Goal: Task Accomplishment & Management: Use online tool/utility

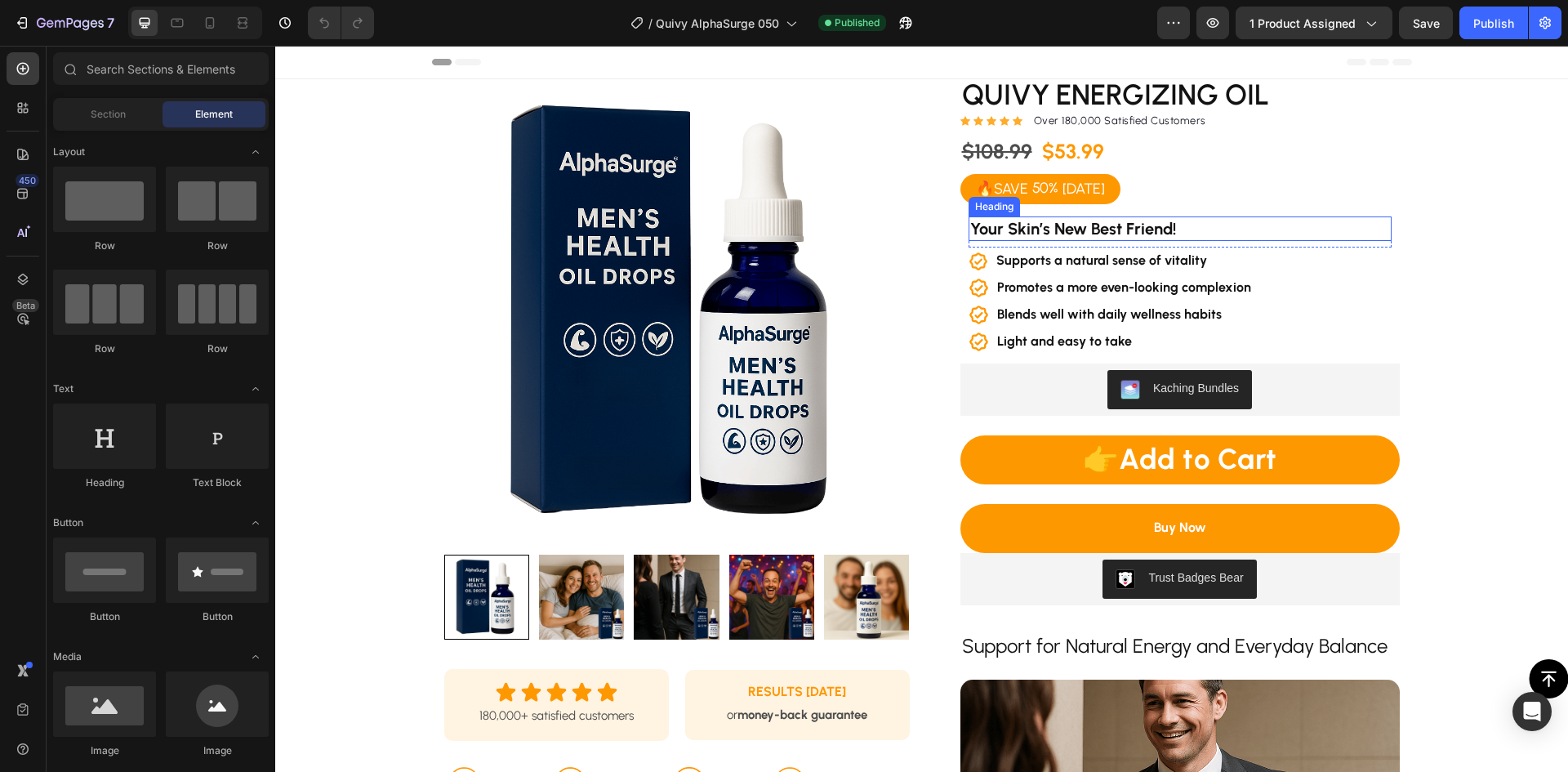
click at [1213, 235] on h2 "Your Skin’s New Best Friend!" at bounding box center [1180, 228] width 423 height 24
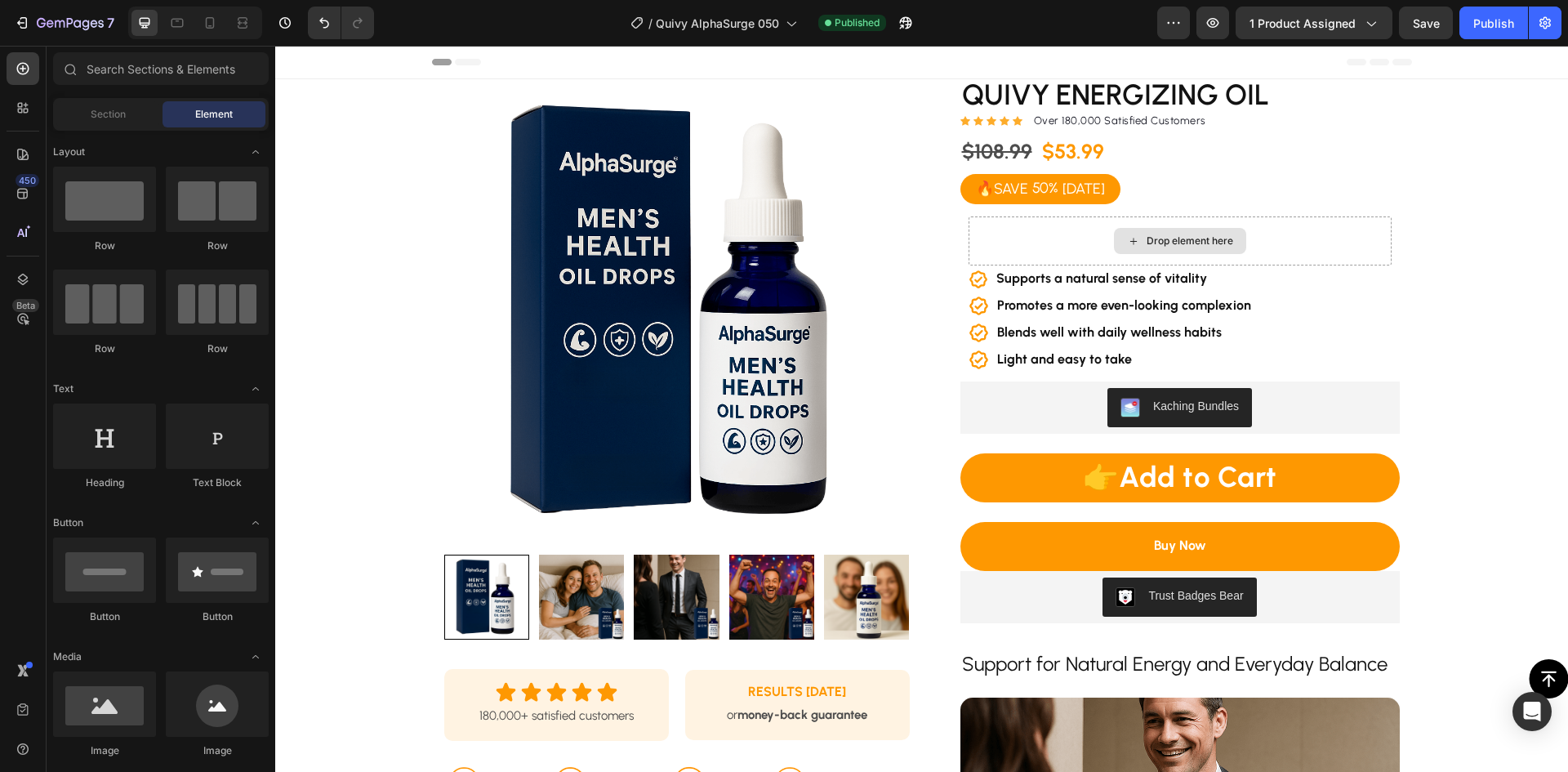
click at [1294, 240] on div "Drop element here" at bounding box center [1180, 241] width 423 height 49
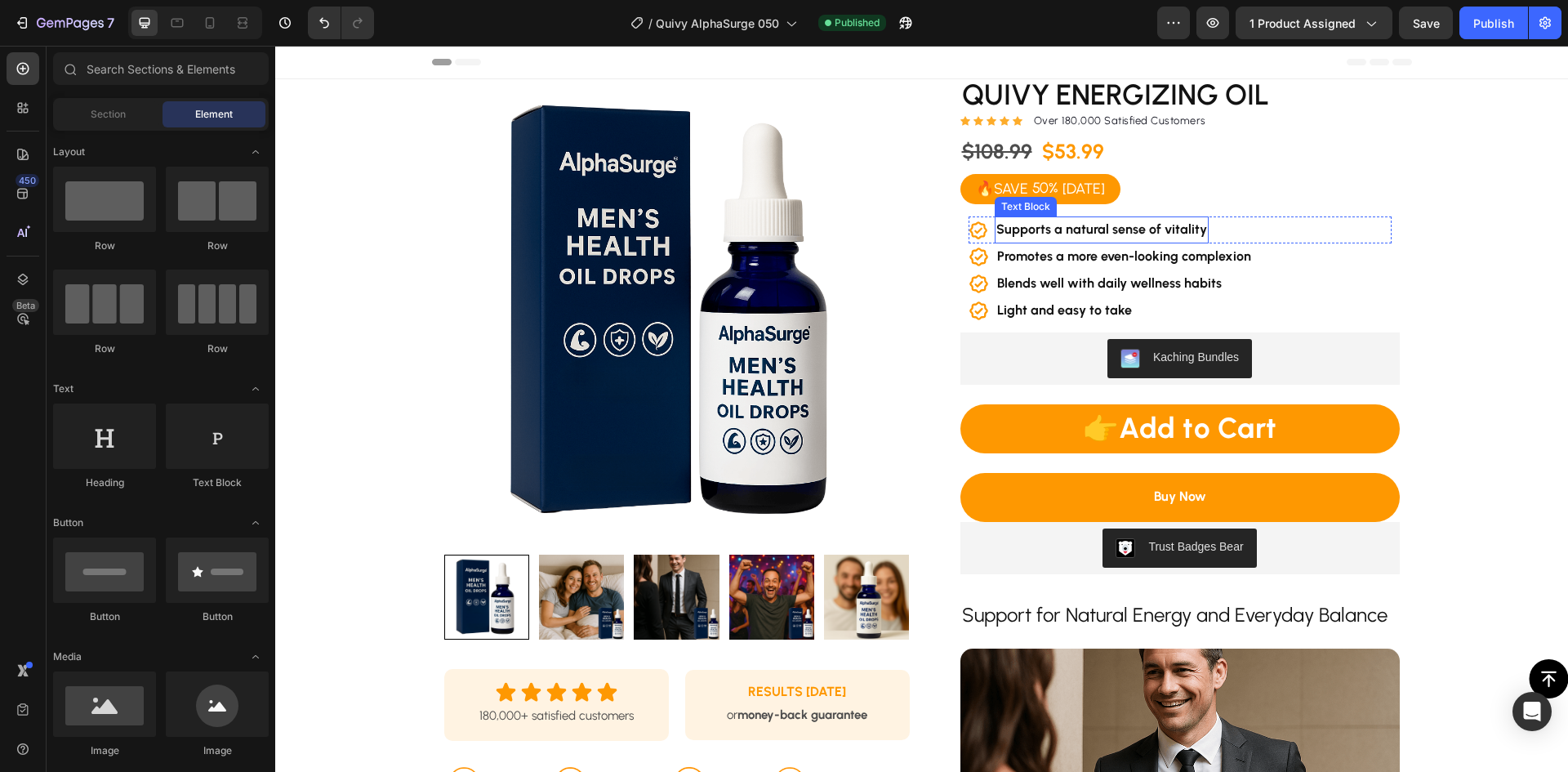
click at [1096, 234] on strong "Supports a natural sense of vitality" at bounding box center [1101, 228] width 210 height 15
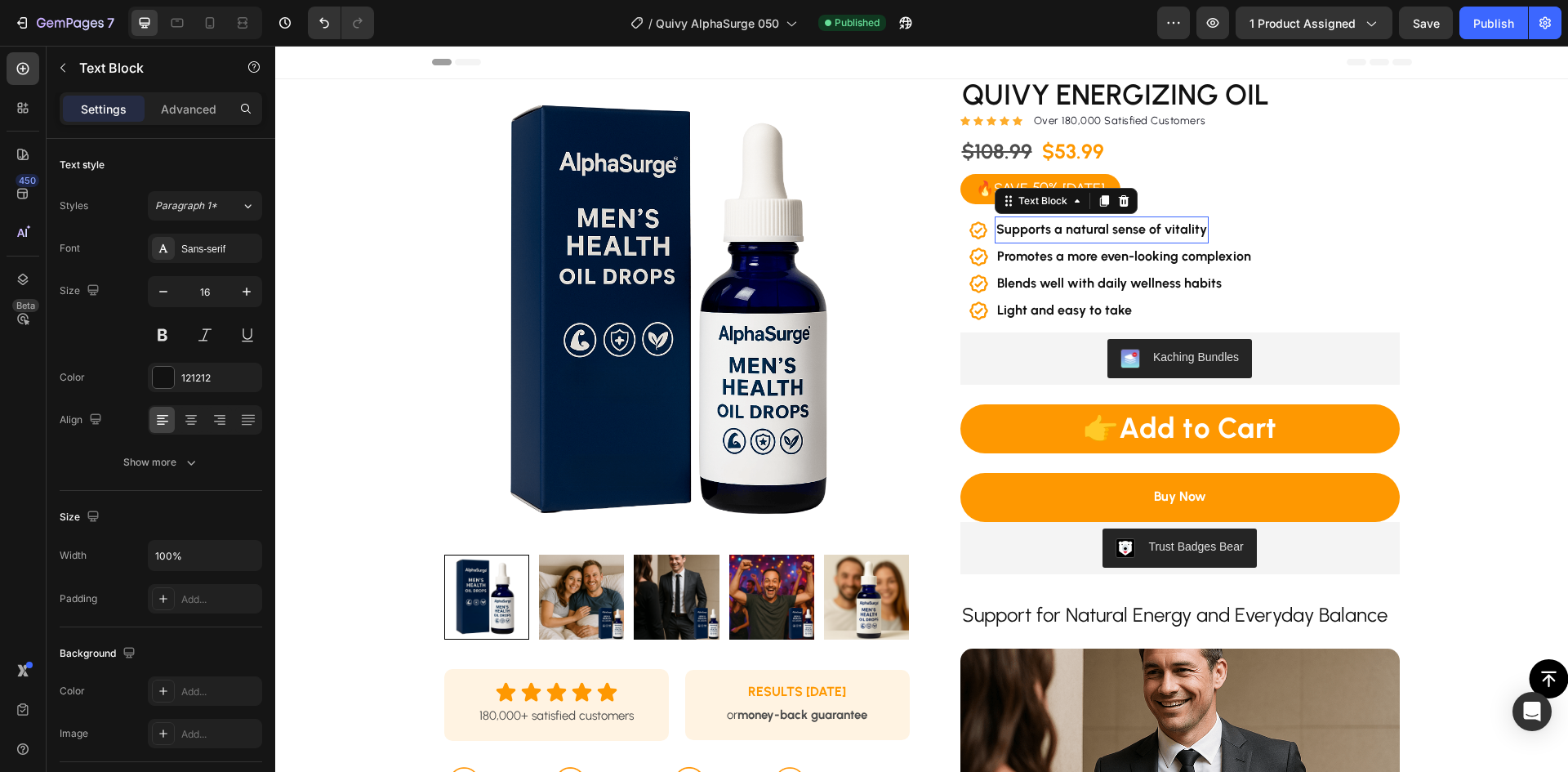
click at [1096, 234] on strong "Supports a natural sense of vitality" at bounding box center [1101, 228] width 210 height 15
click at [1095, 234] on strong "Supports a natural sense of vitality" at bounding box center [1101, 228] width 210 height 15
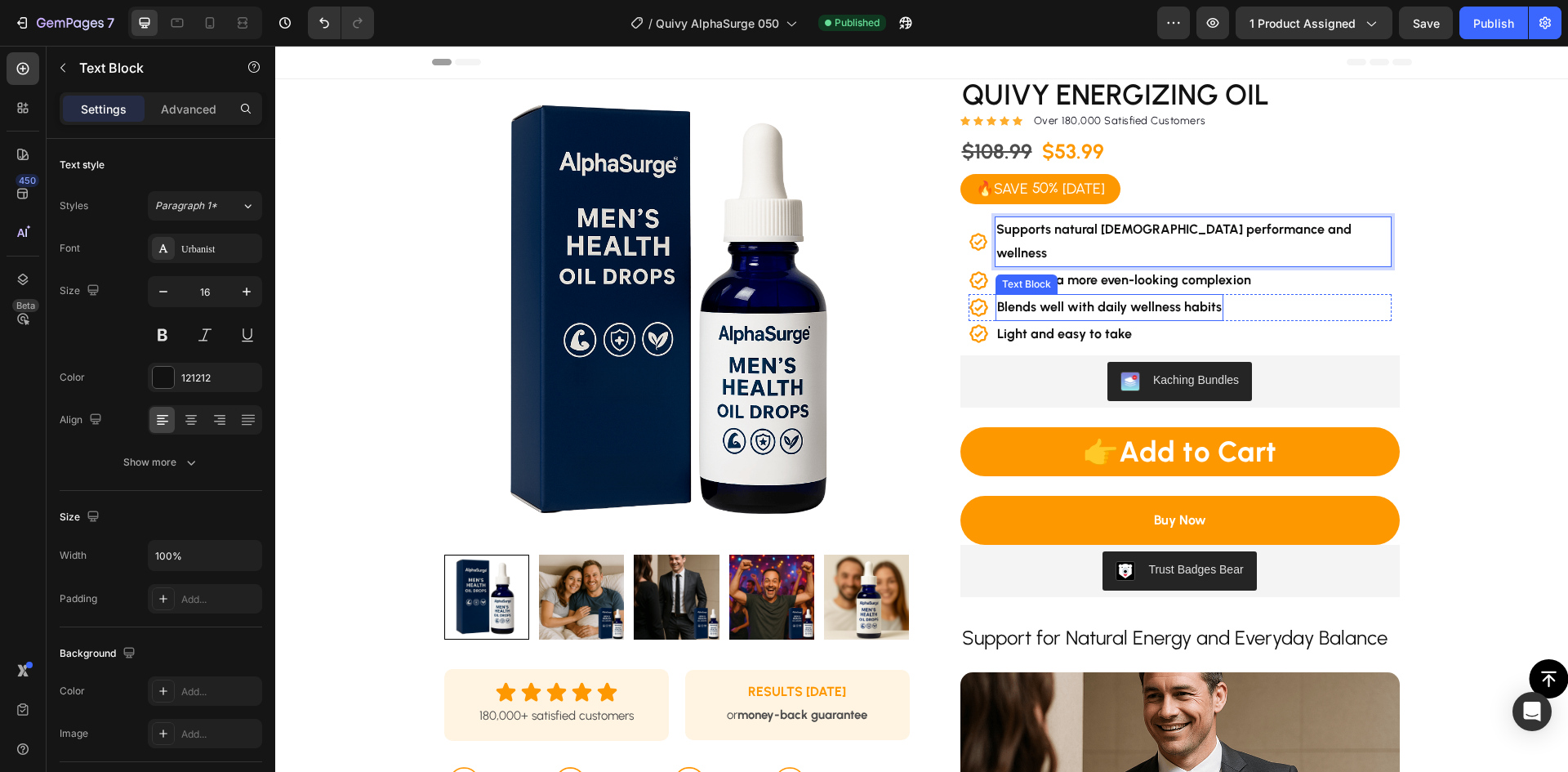
click at [1106, 272] on strong "Promotes a more even-looking complexion" at bounding box center [1124, 279] width 254 height 15
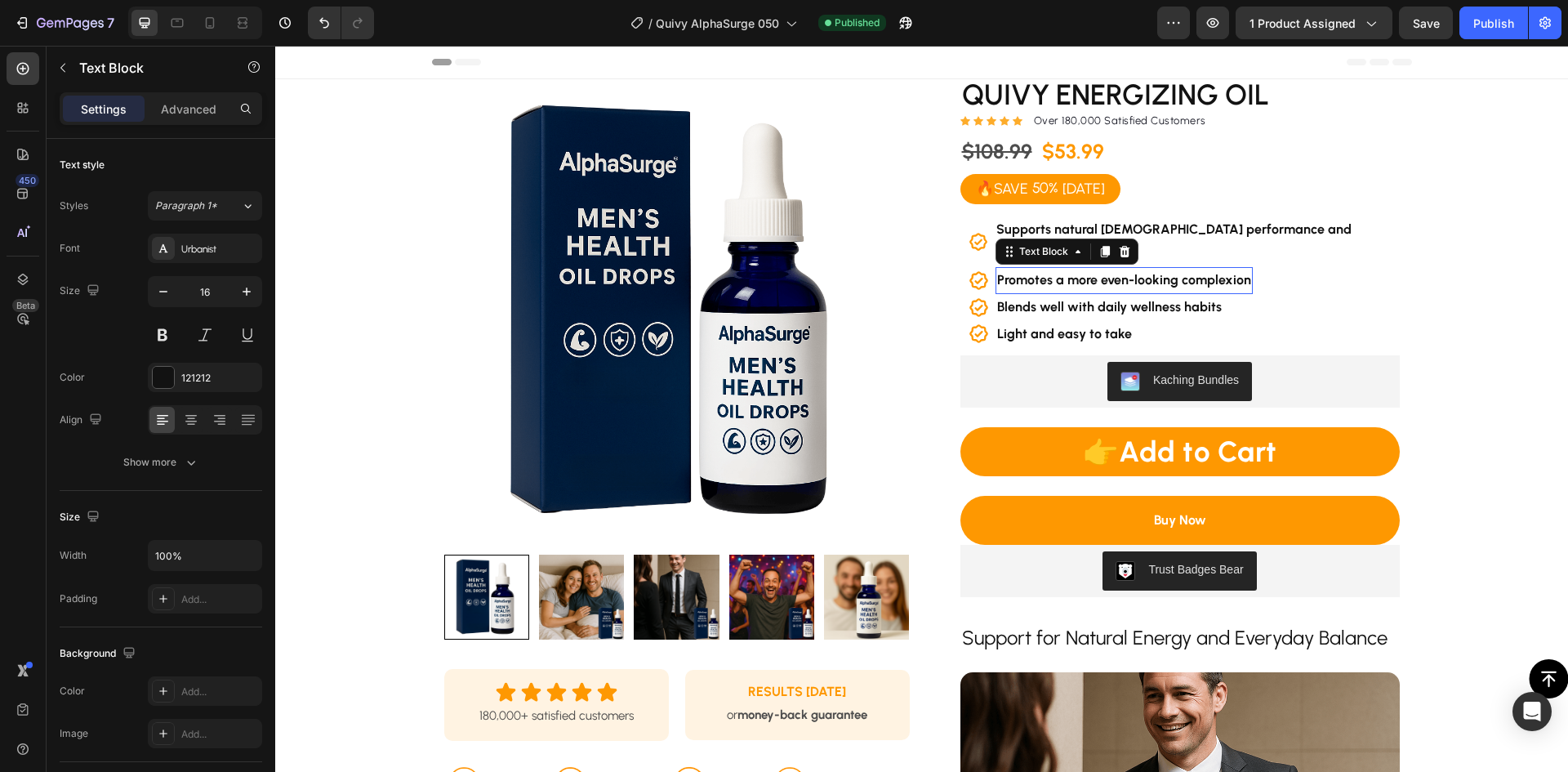
click at [1106, 272] on strong "Promotes a more even-looking complexion" at bounding box center [1124, 279] width 254 height 15
click at [1133, 299] on strong "Blends well with daily wellness habits" at bounding box center [1109, 306] width 225 height 15
click at [1132, 299] on strong "Blends well with daily wellness habits" at bounding box center [1109, 306] width 225 height 15
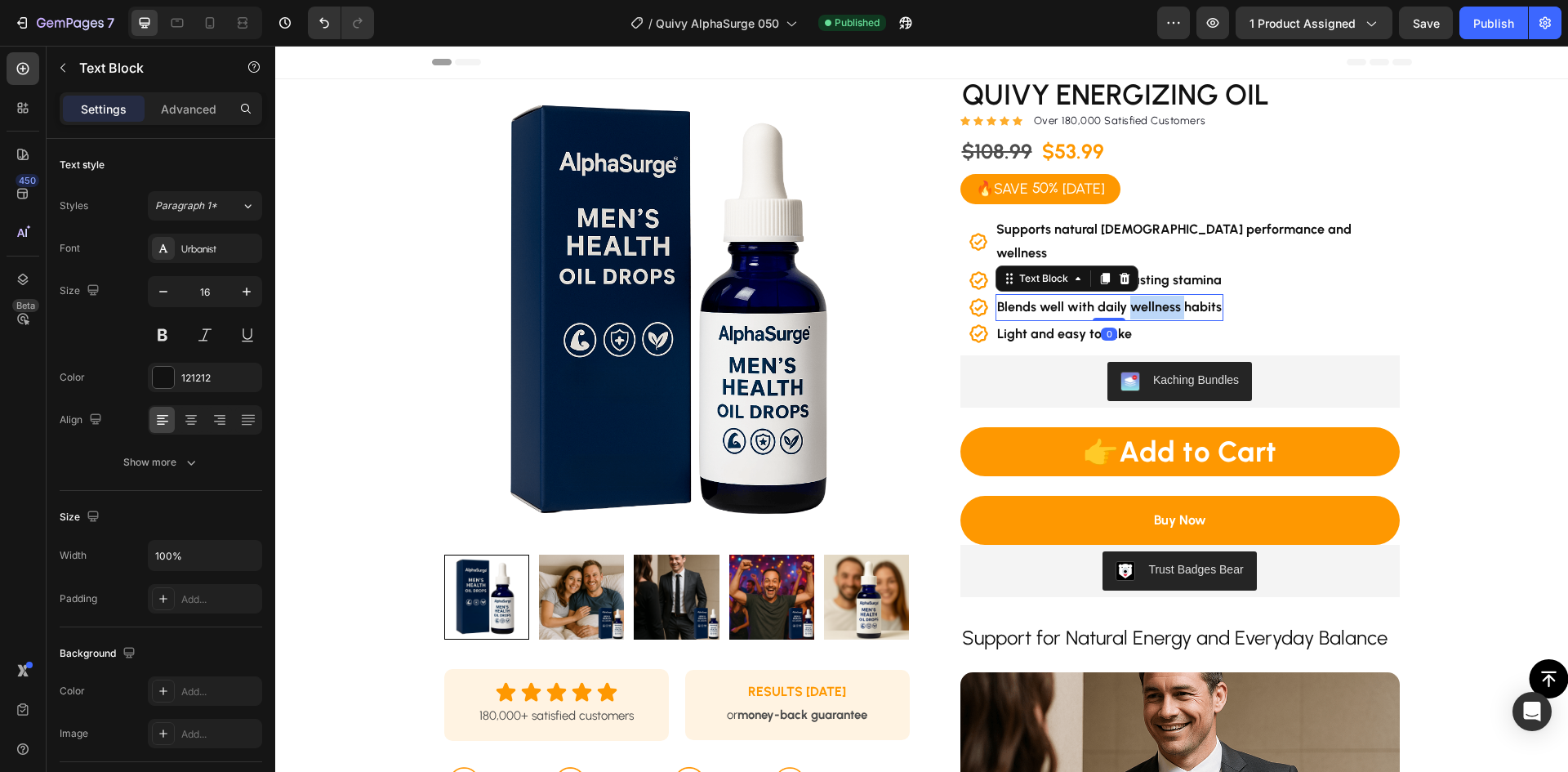
click at [1132, 299] on strong "Blends well with daily wellness habits" at bounding box center [1109, 306] width 225 height 15
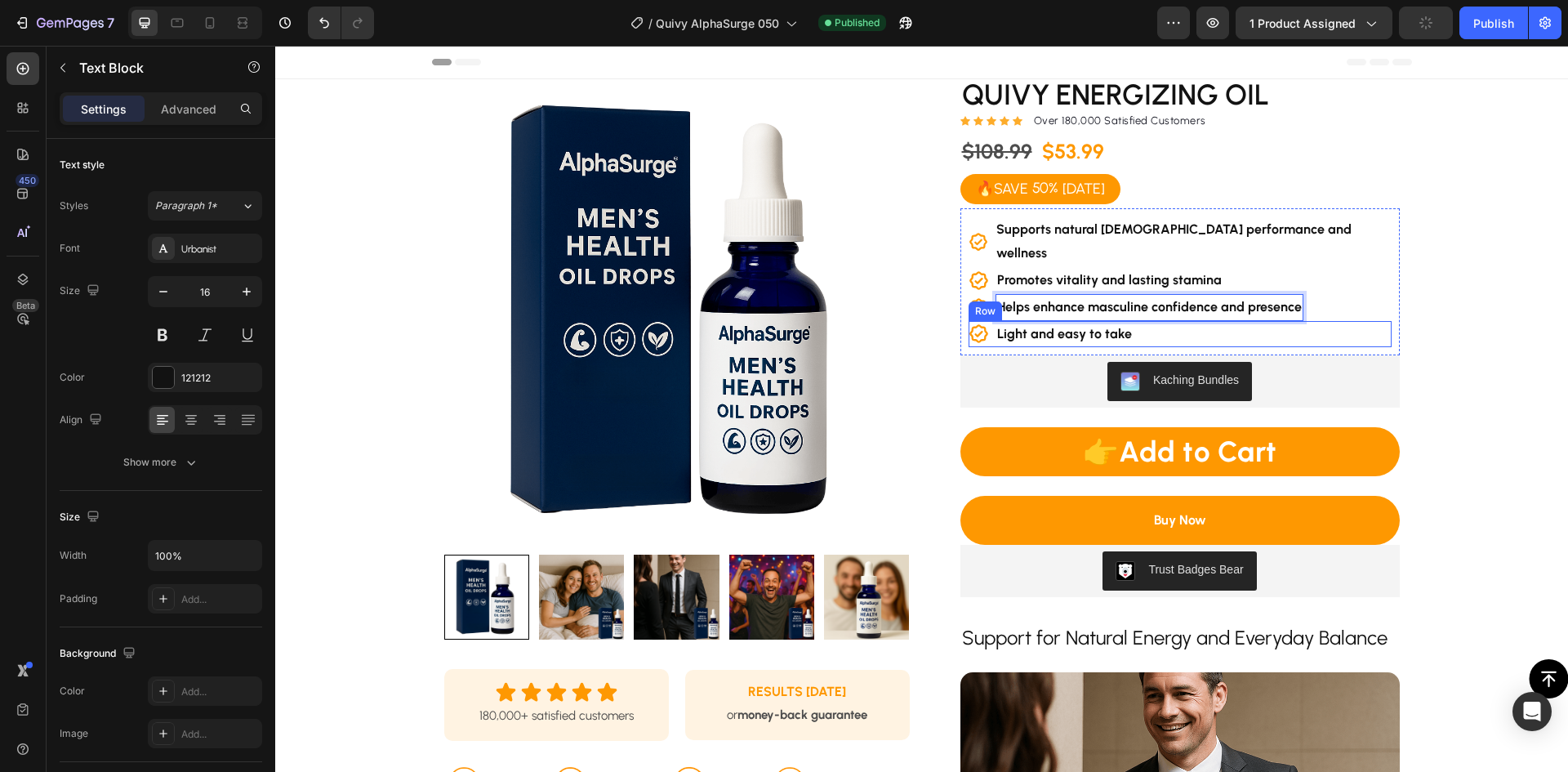
click at [1247, 321] on div "Icon Light and easy to take Text Block Row" at bounding box center [1180, 335] width 423 height 27
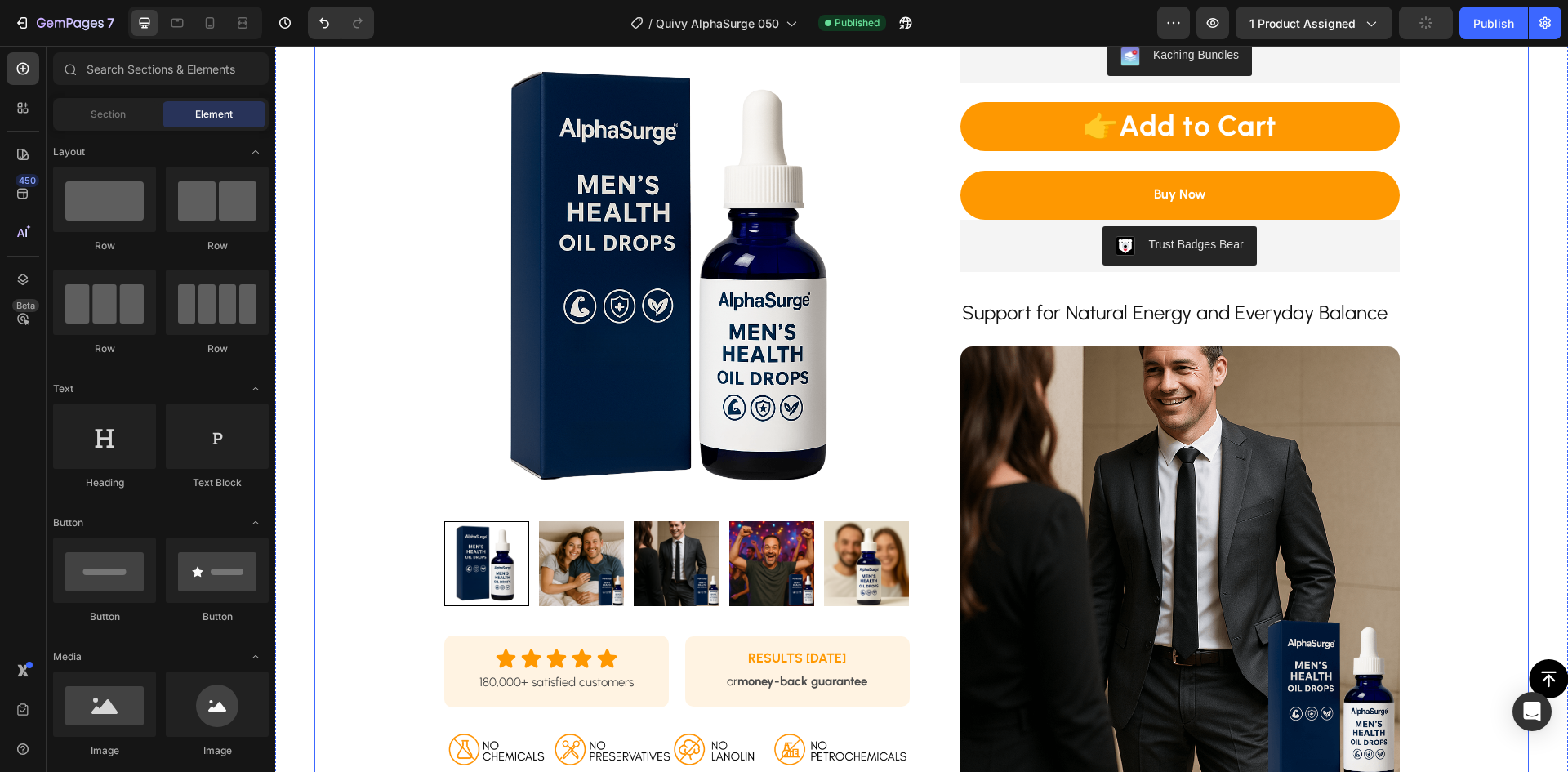
scroll to position [327, 0]
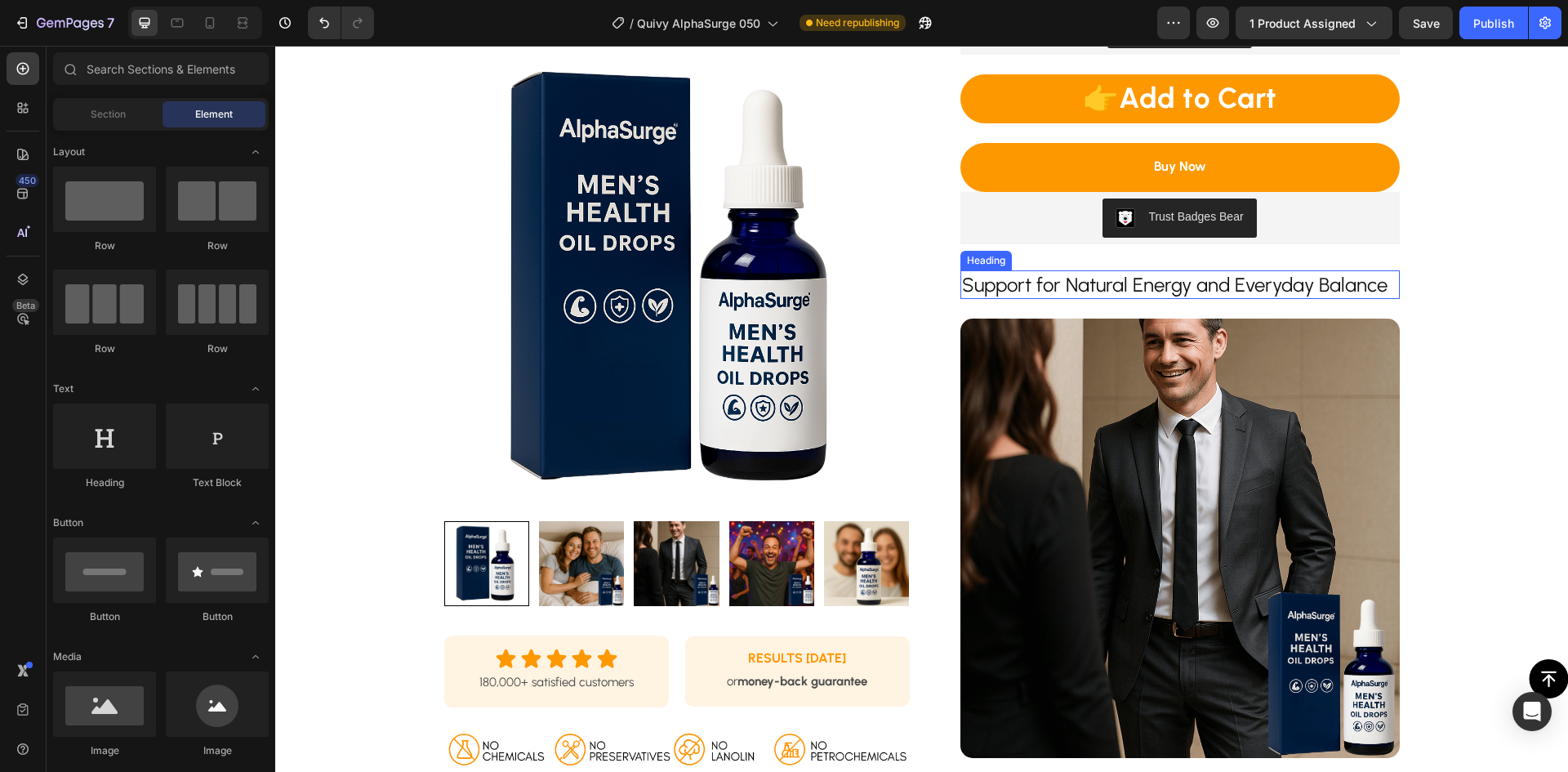
click at [1183, 270] on h2 "Support for Natural Energy and Everyday Balance" at bounding box center [1180, 284] width 440 height 29
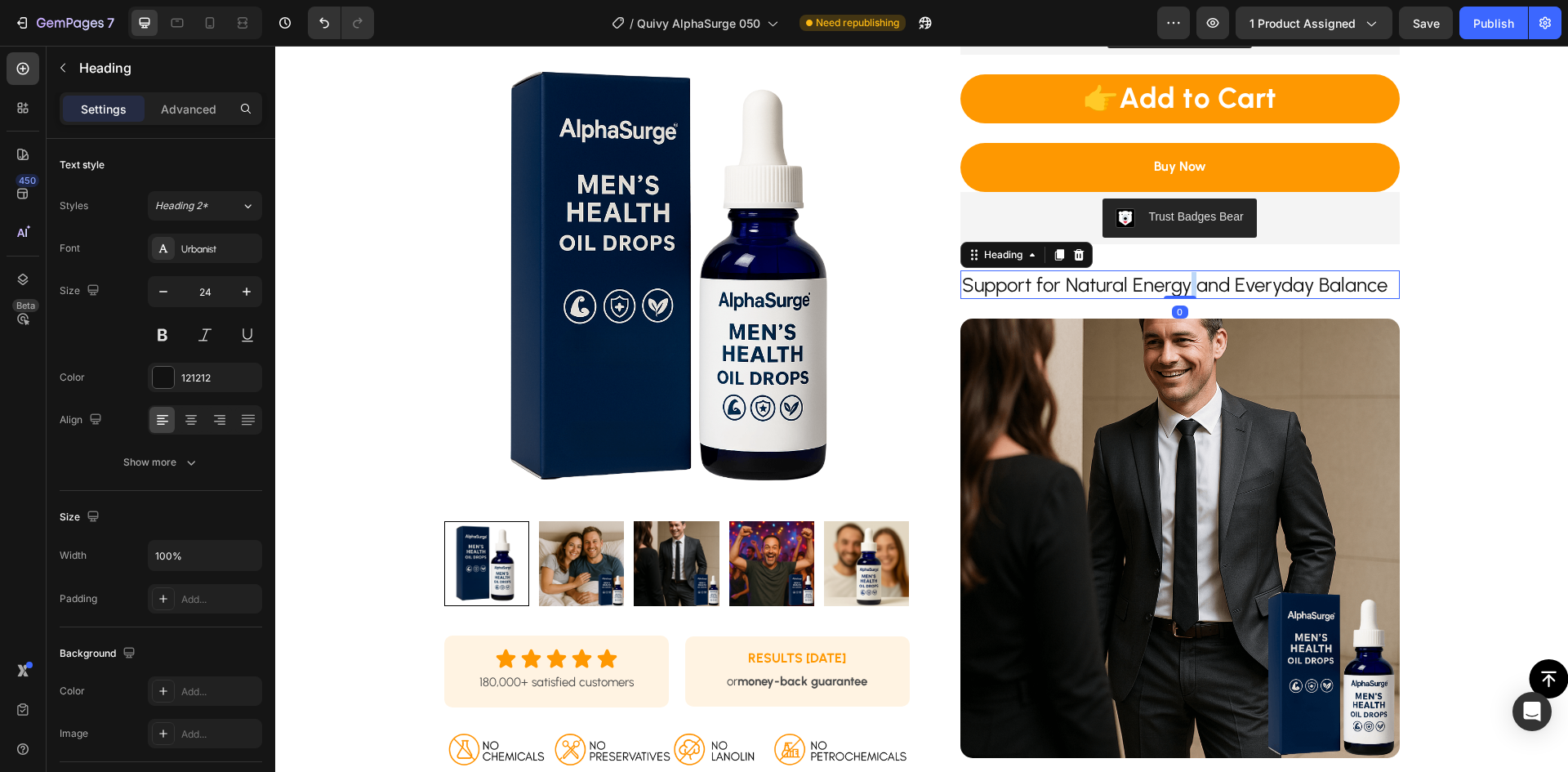
click at [1183, 270] on h2 "Support for Natural Energy and Everyday Balance" at bounding box center [1180, 284] width 440 height 29
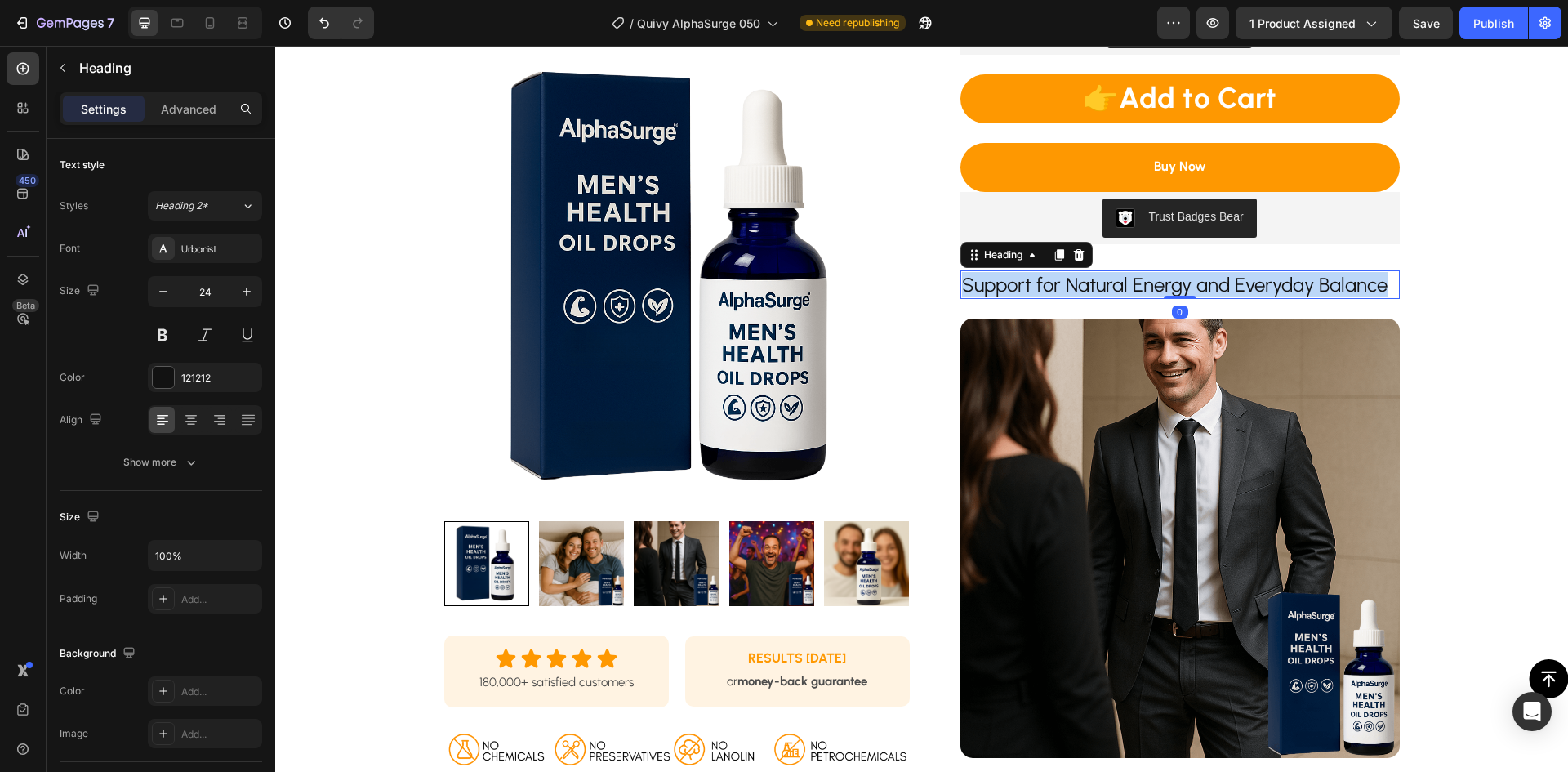
click at [1183, 272] on p "Support for Natural Energy and Everyday Balance" at bounding box center [1180, 284] width 436 height 25
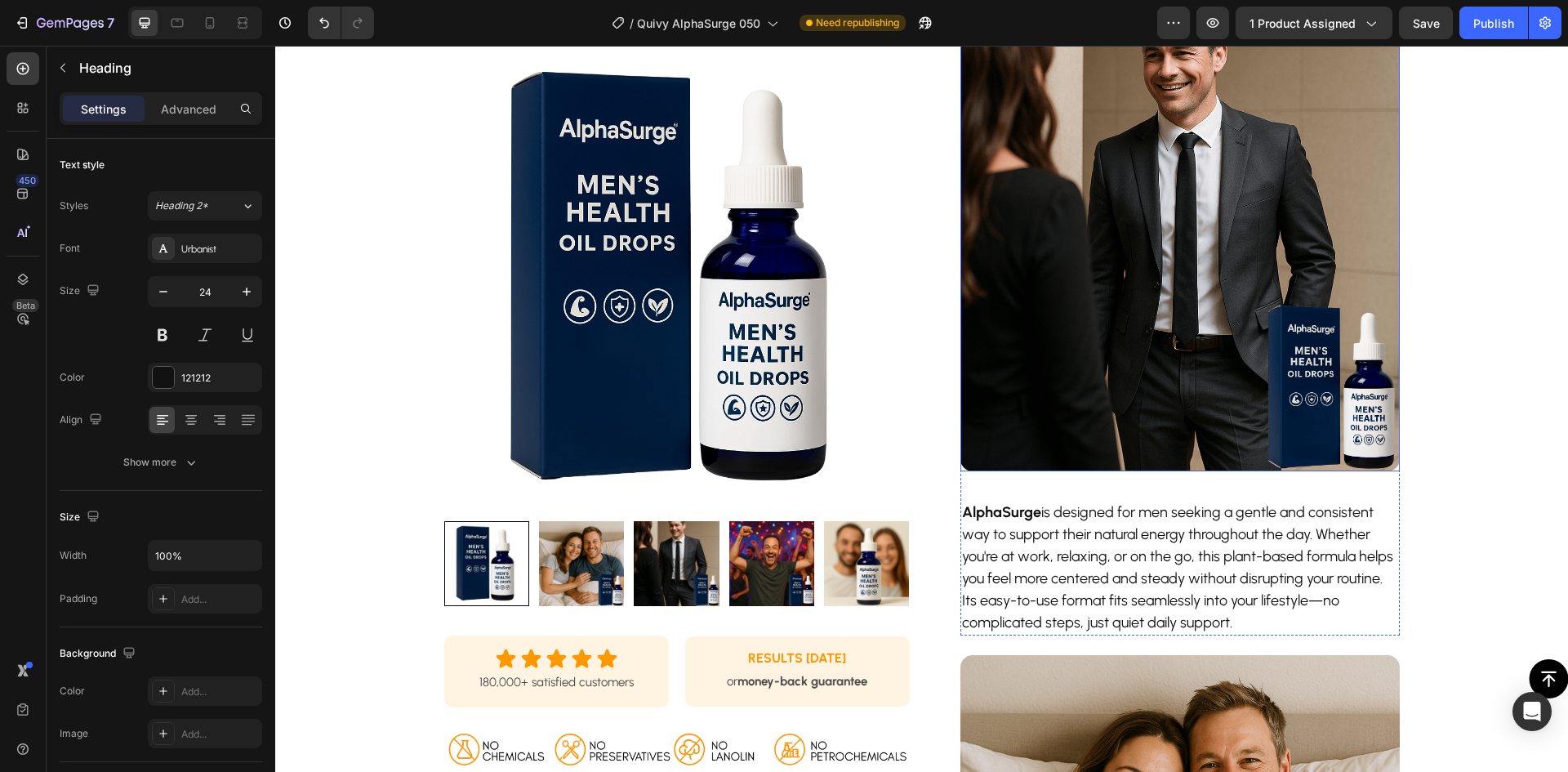
scroll to position [735, 0]
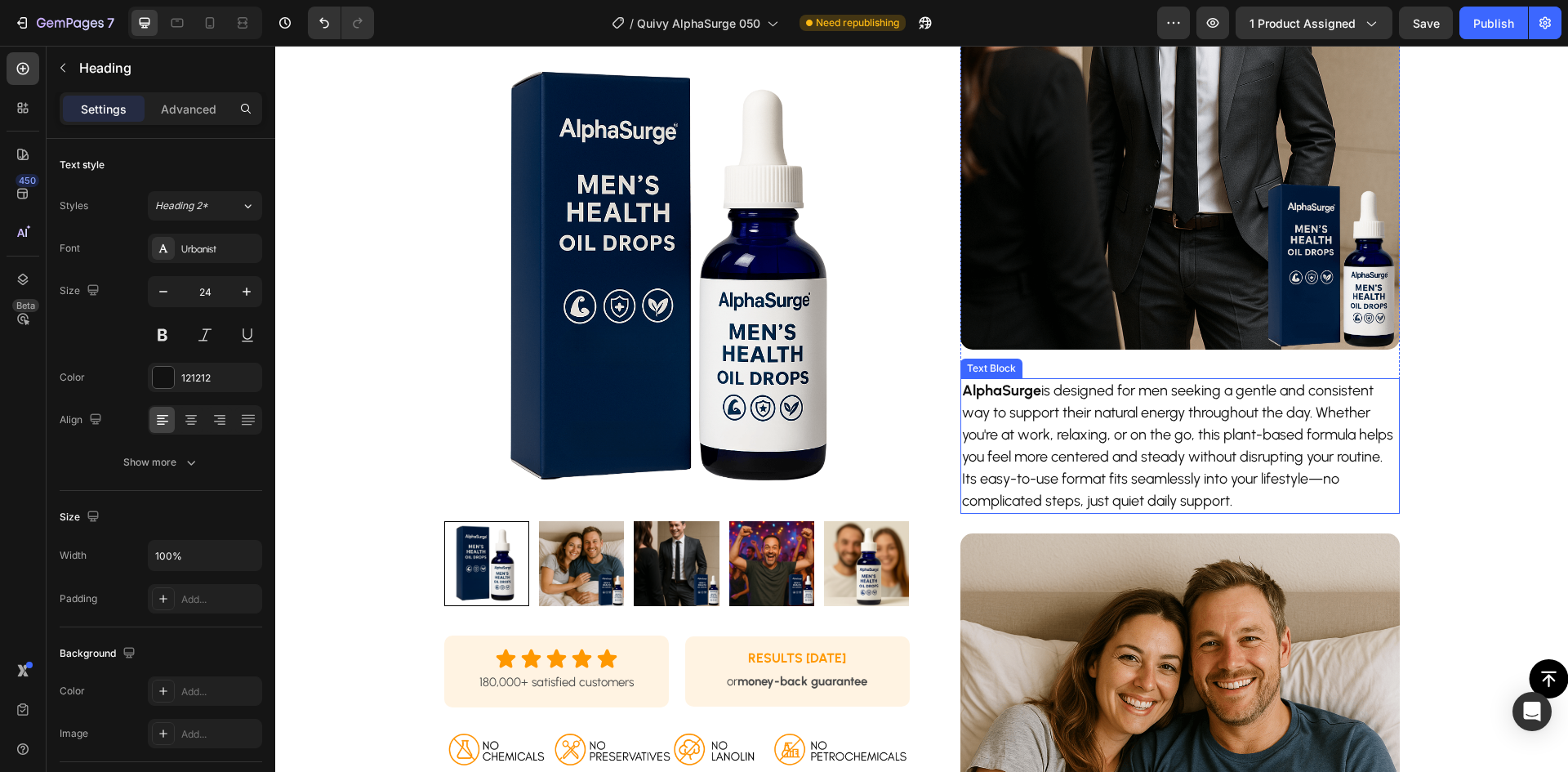
click at [1110, 463] on p "AlphaSurge is designed for men seeking a gentle and consistent way to support t…" at bounding box center [1180, 446] width 436 height 133
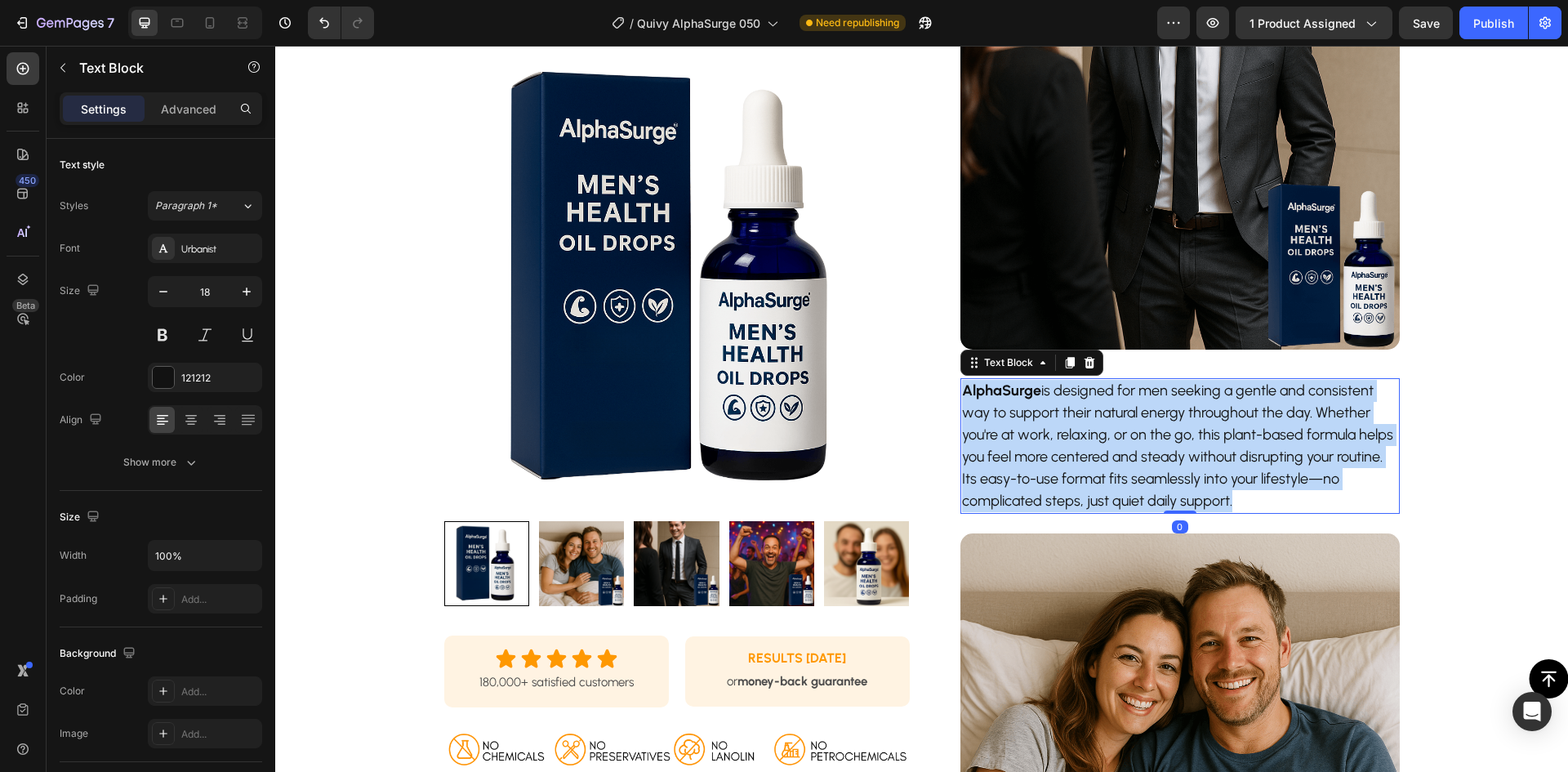
click at [1110, 463] on p "AlphaSurge is designed for men seeking a gentle and consistent way to support t…" at bounding box center [1180, 446] width 436 height 133
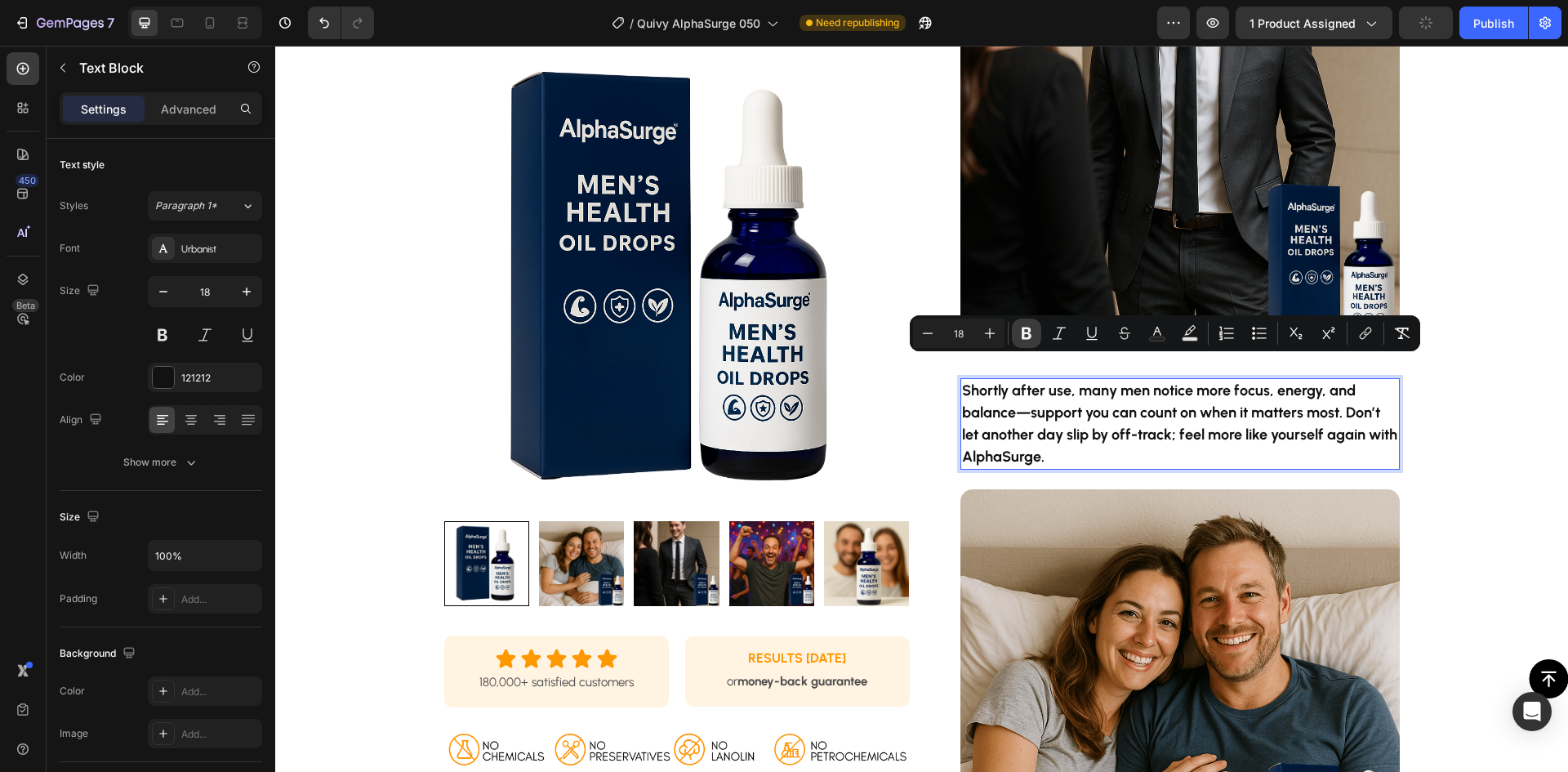
click at [1029, 323] on button "Bold" at bounding box center [1026, 333] width 30 height 30
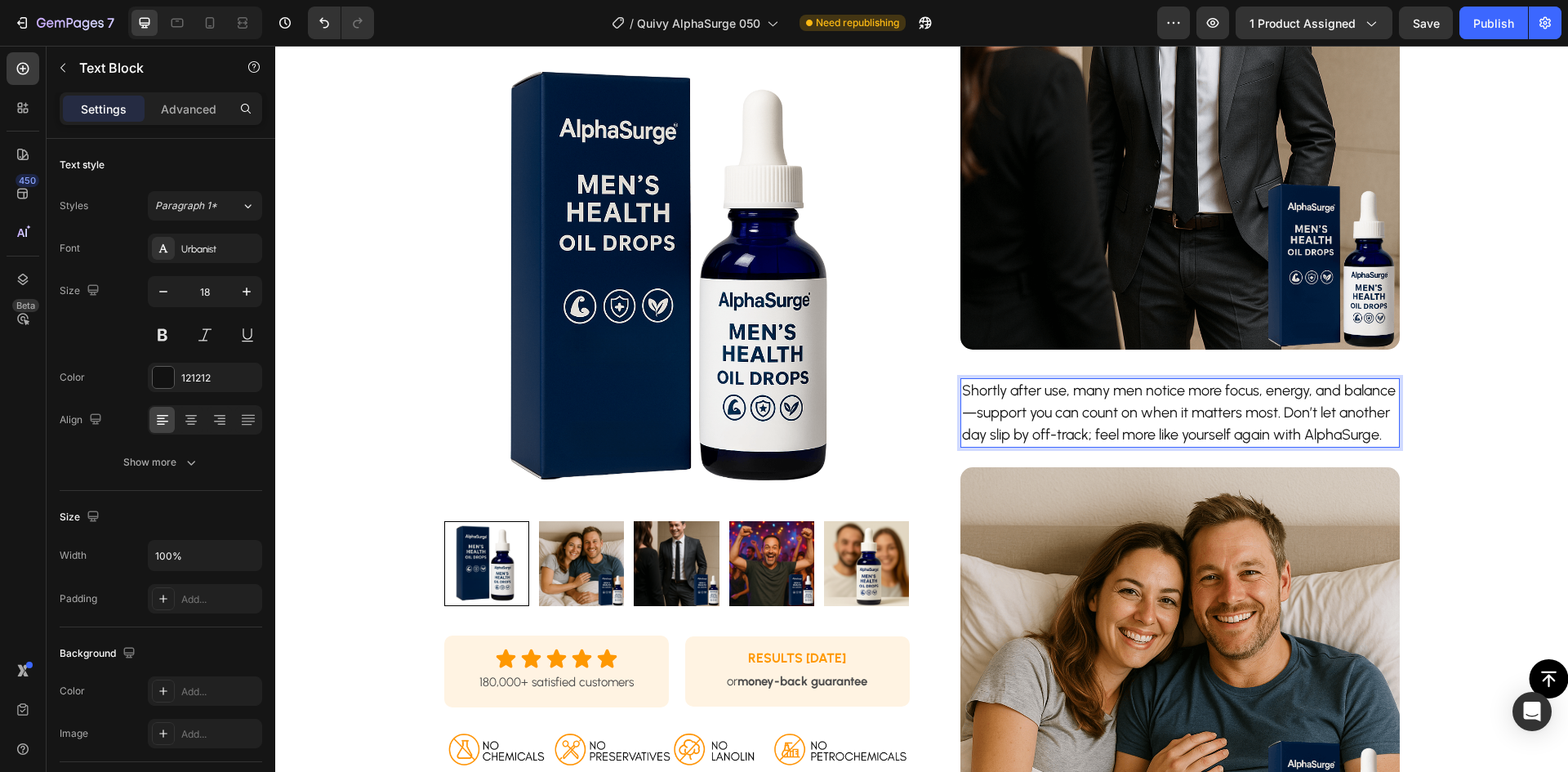
click at [1475, 425] on div "Product Images Row Icon Icon Icon Icon Icon Icon List 180,000+ satisfied custom…" at bounding box center [921, 291] width 1214 height 1893
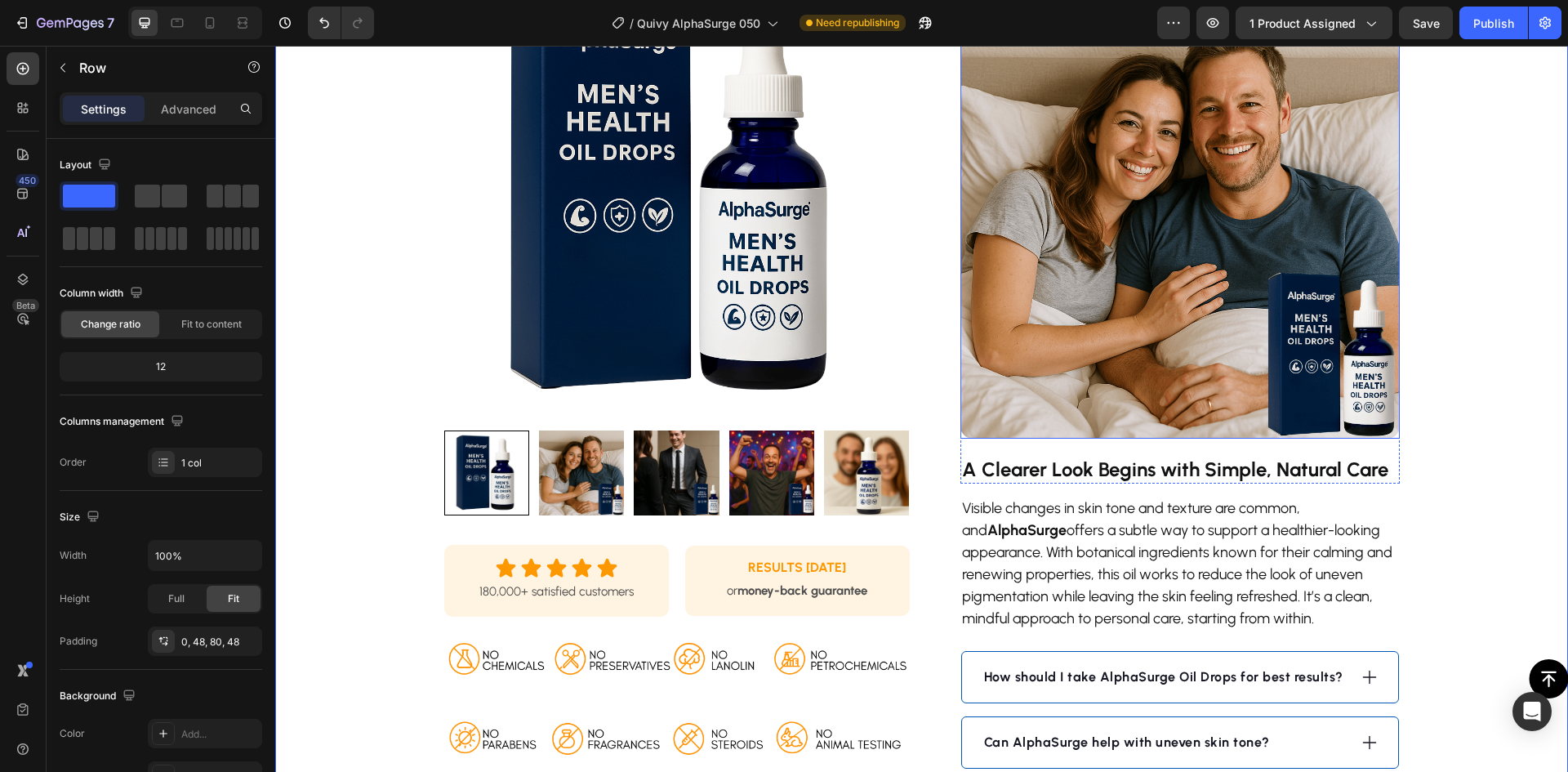
scroll to position [1225, 0]
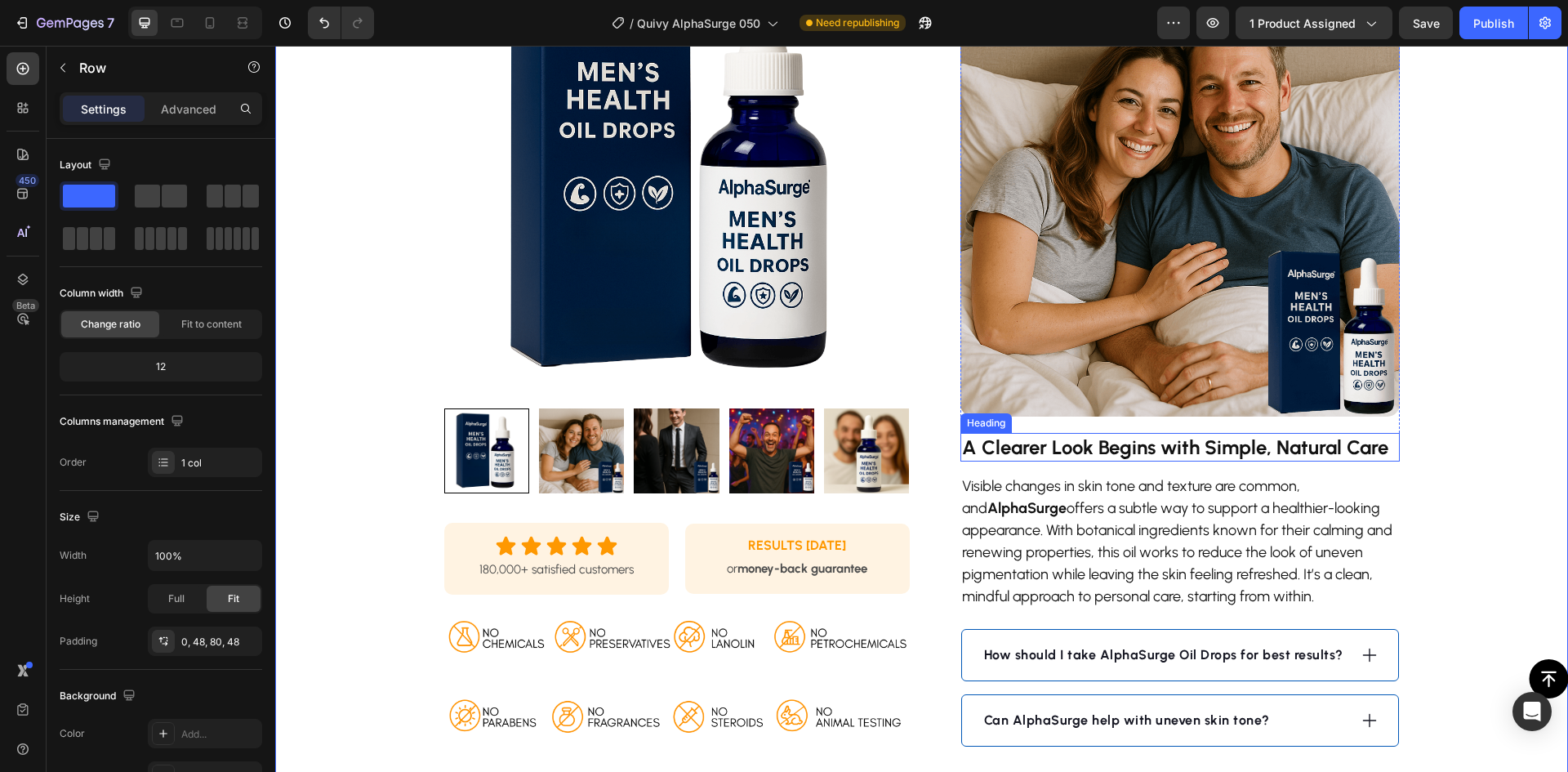
click at [1099, 439] on strong "A Clearer Look Begins with Simple, Natural Care" at bounding box center [1175, 447] width 426 height 23
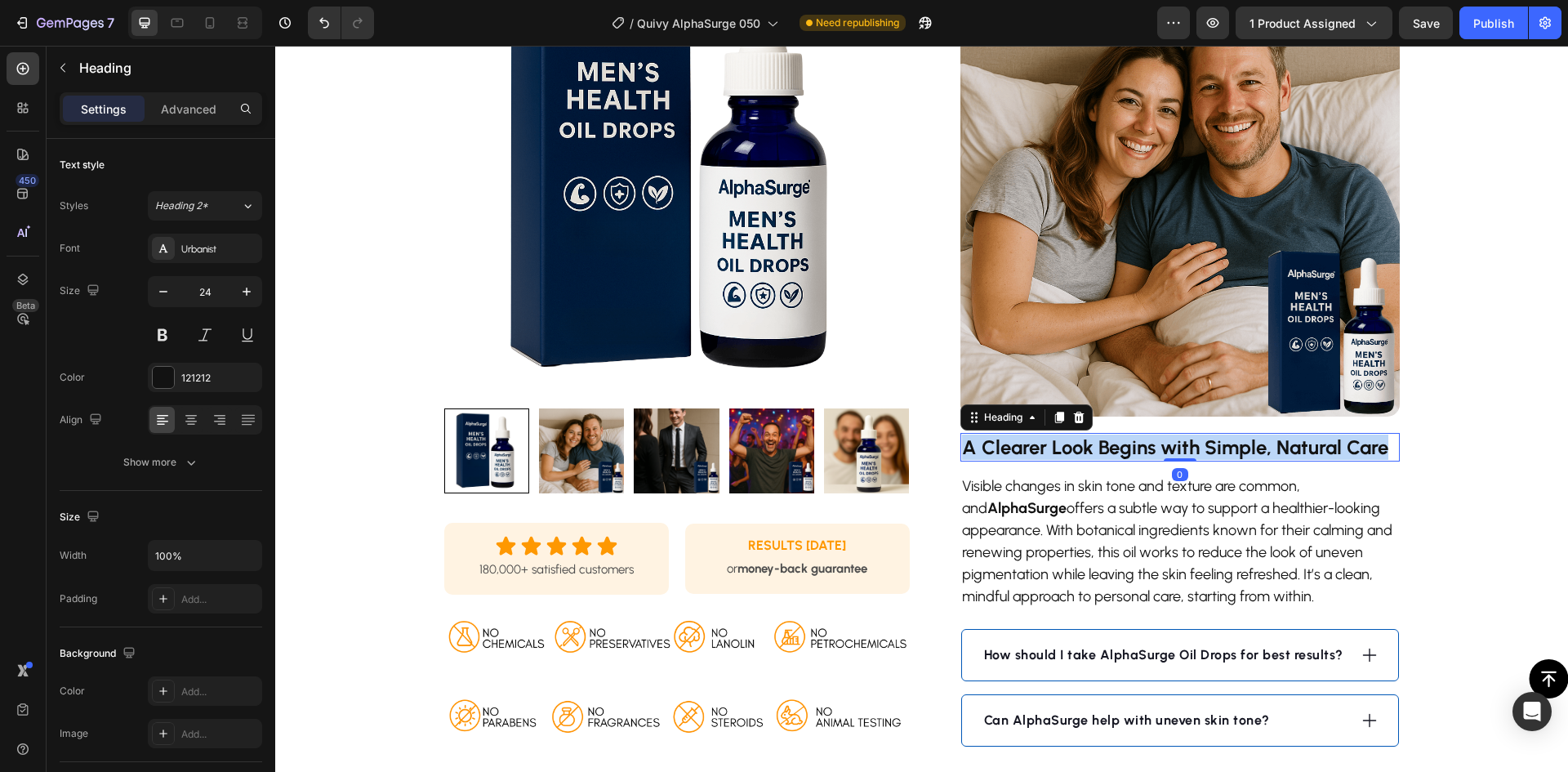
click at [1099, 439] on strong "A Clearer Look Begins with Simple, Natural Care" at bounding box center [1175, 447] width 426 height 23
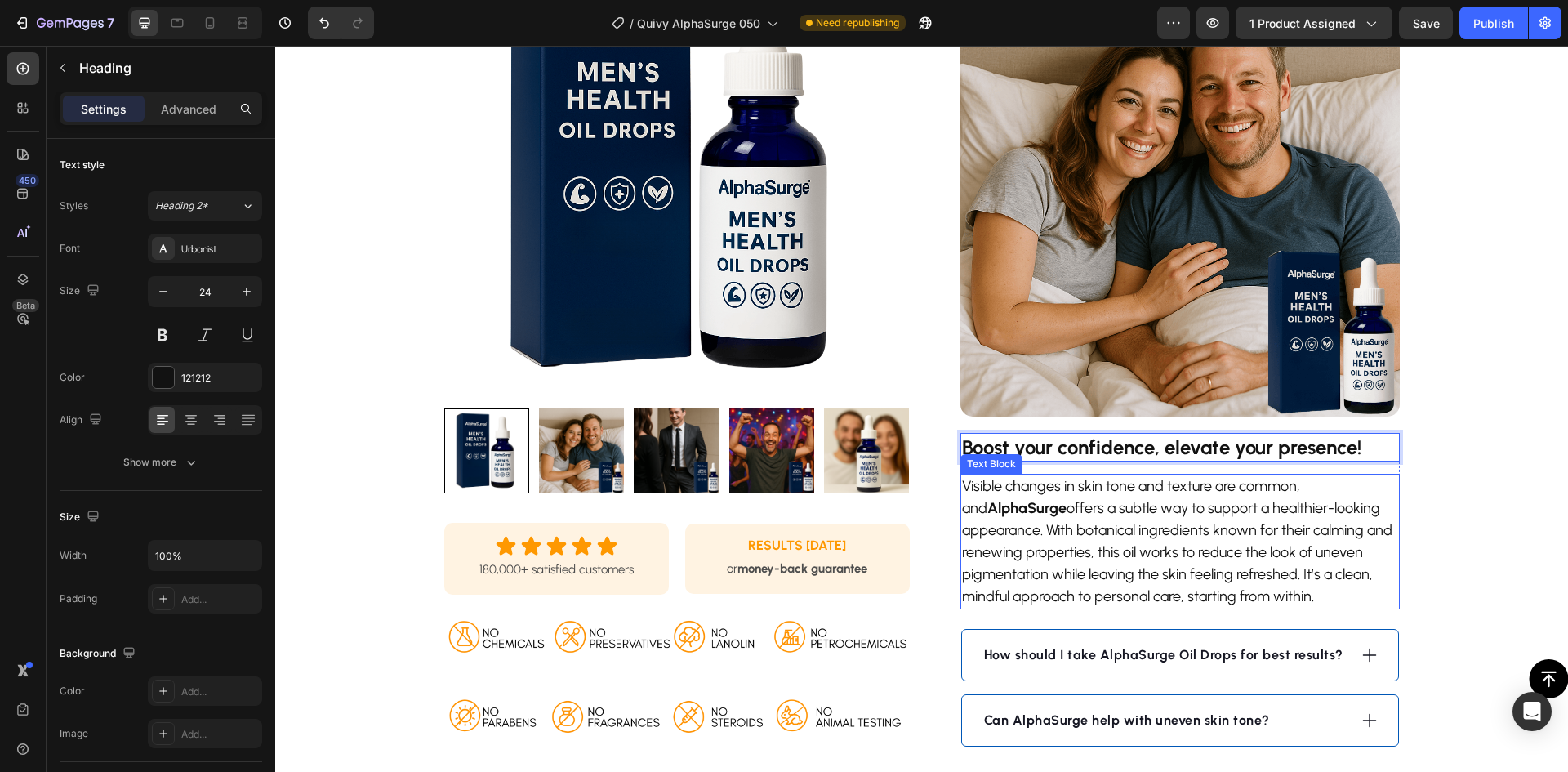
click at [1145, 504] on p "Visible changes in skin tone and texture are common, and AlphaSurge offers a su…" at bounding box center [1180, 542] width 436 height 133
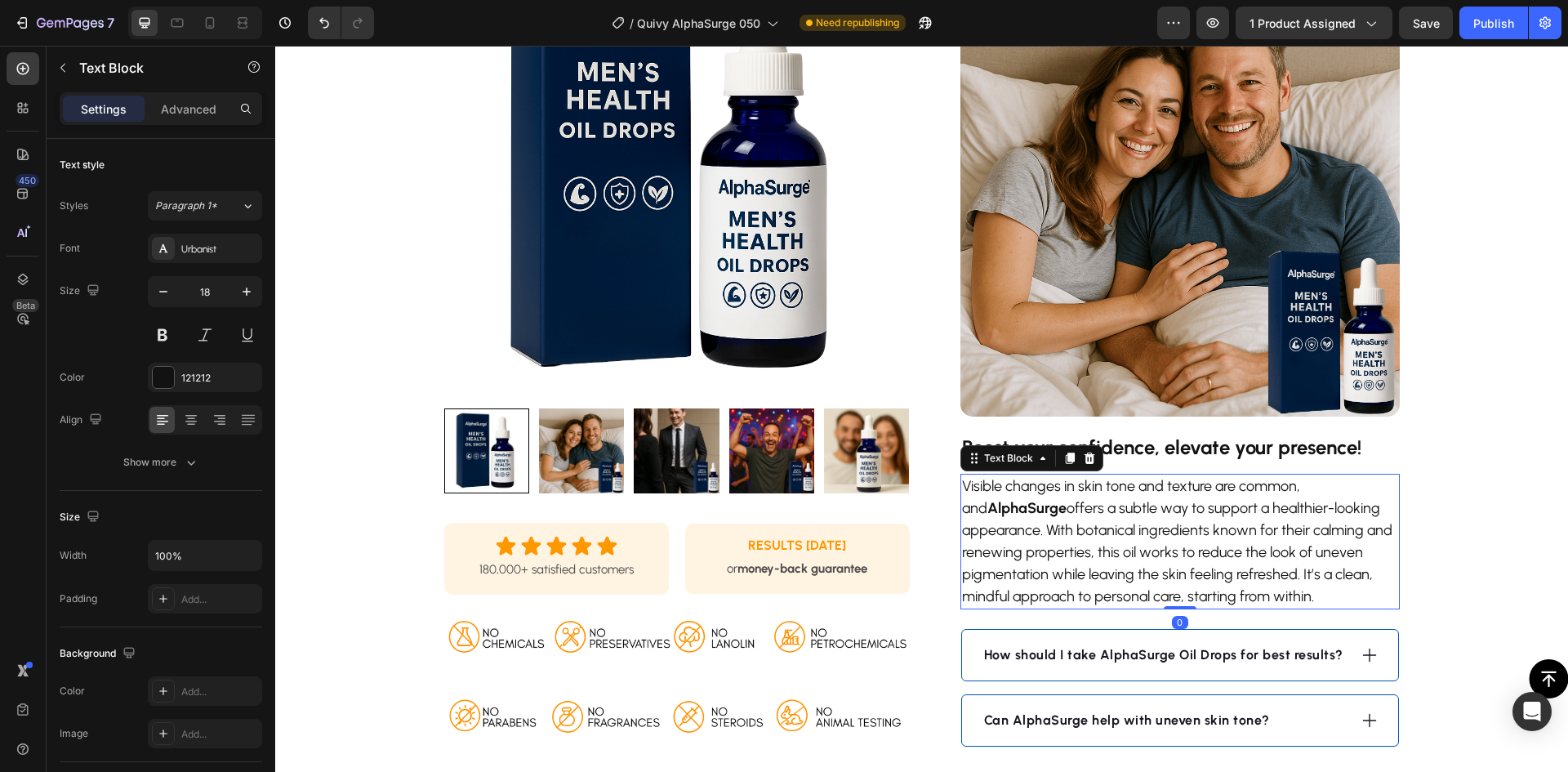
click at [1145, 504] on p "Visible changes in skin tone and texture are common, and AlphaSurge offers a su…" at bounding box center [1180, 542] width 436 height 133
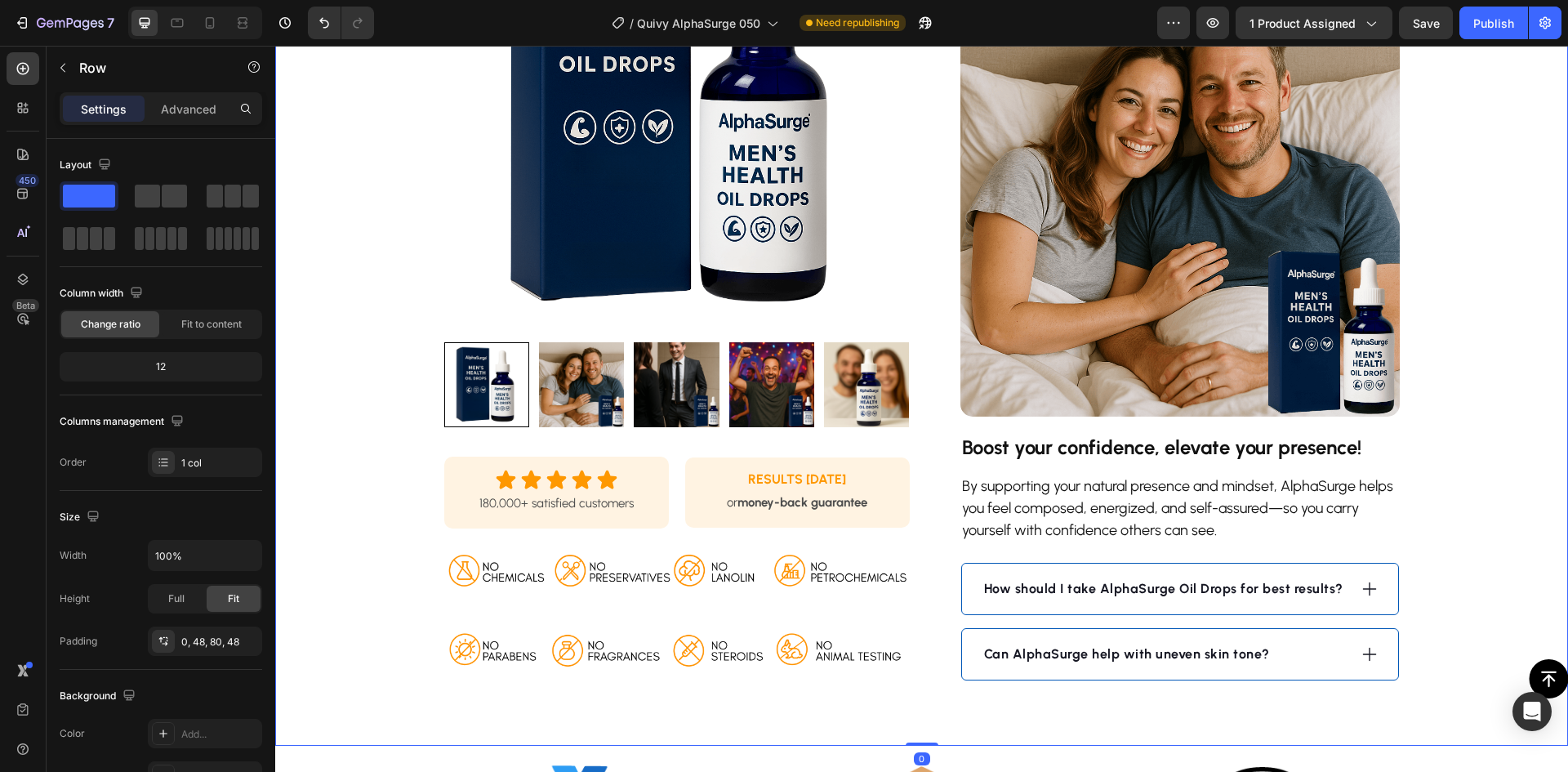
scroll to position [1307, 0]
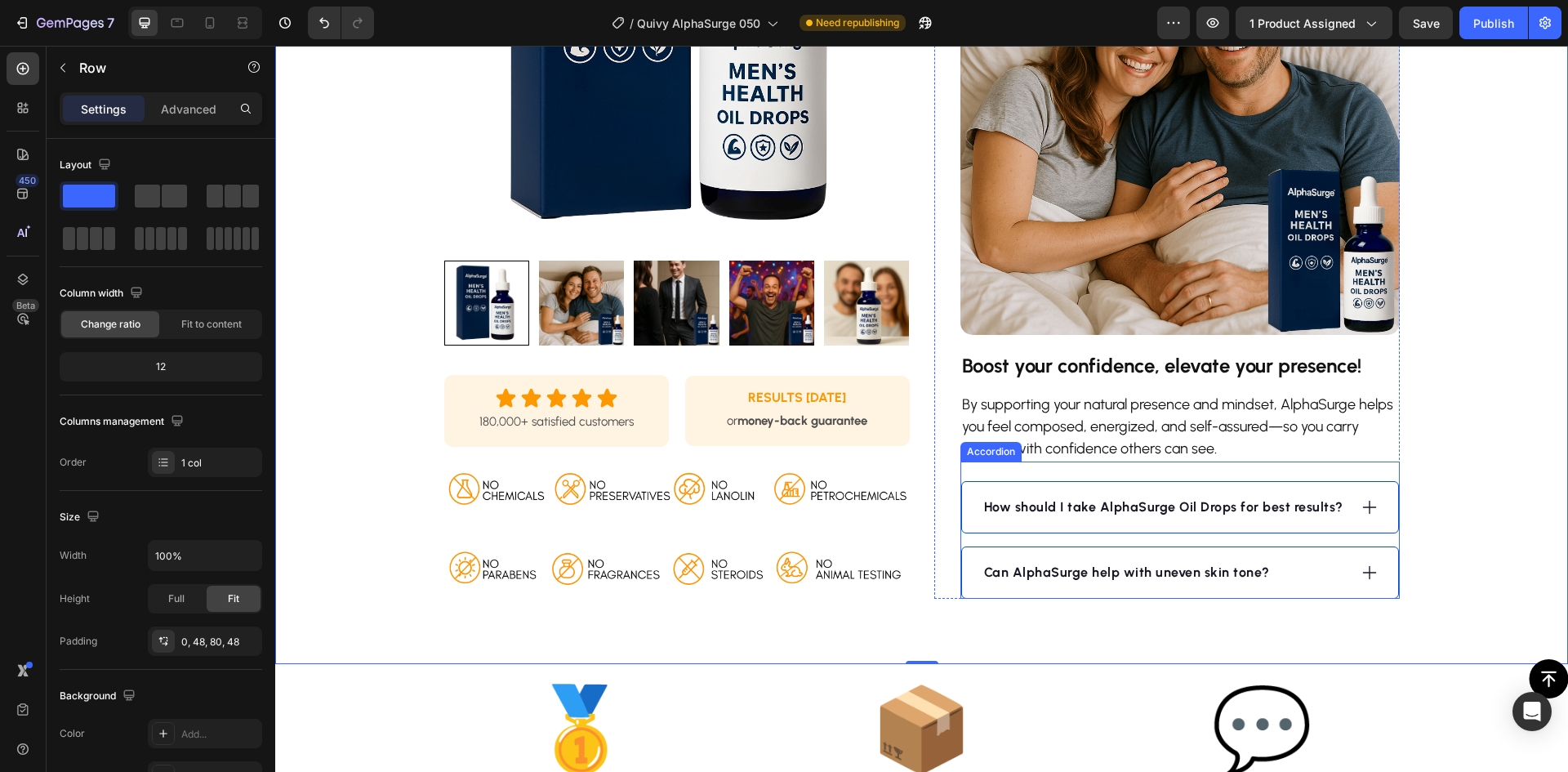
click at [1062, 505] on strong "How should I take AlphaSurge Oil Drops for best results?" at bounding box center [1164, 507] width 359 height 15
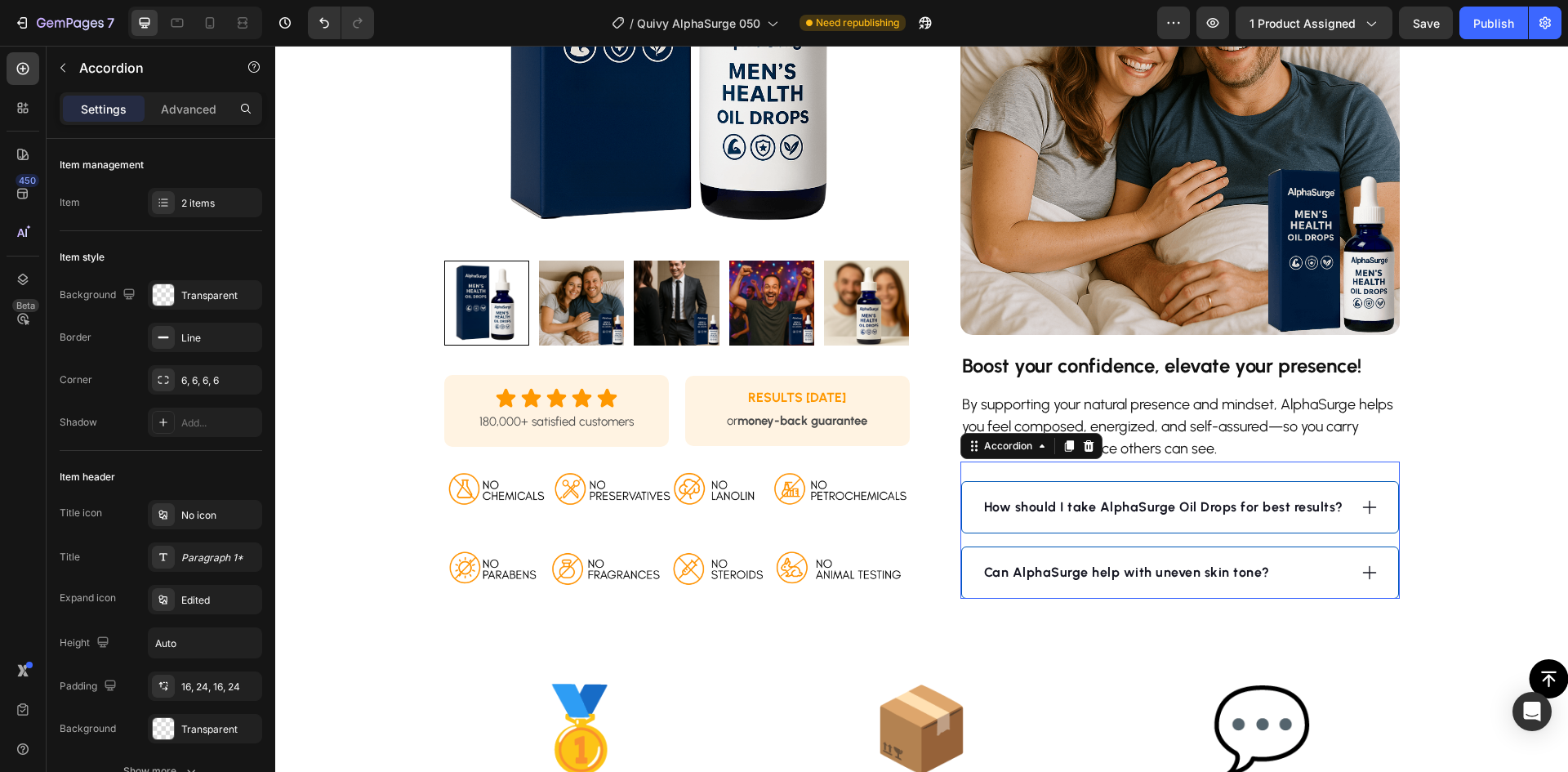
click at [1062, 505] on strong "How should I take AlphaSurge Oil Drops for best results?" at bounding box center [1164, 507] width 359 height 15
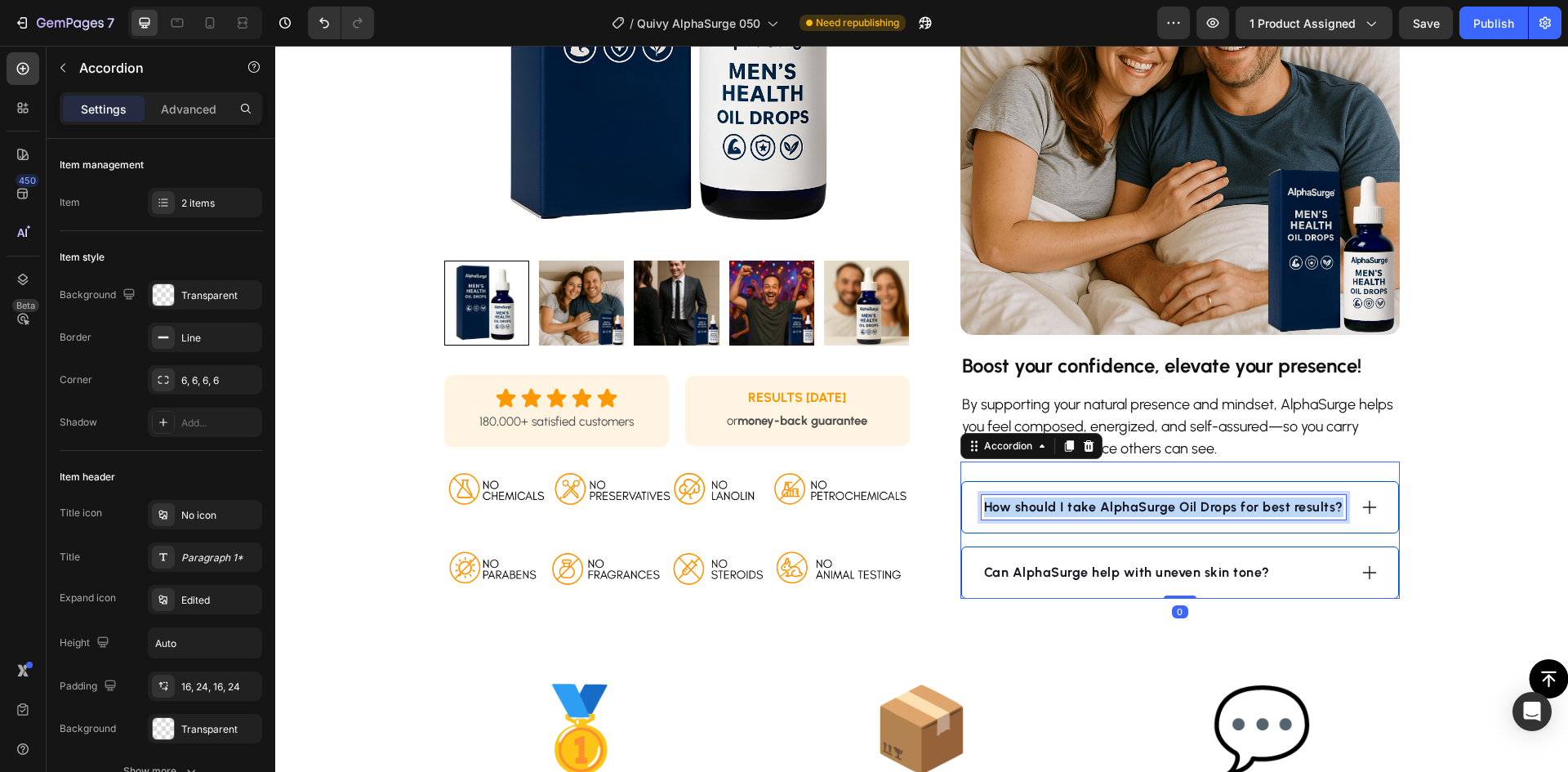
click at [1062, 505] on strong "How should I take AlphaSurge Oil Drops for best results?" at bounding box center [1164, 507] width 359 height 15
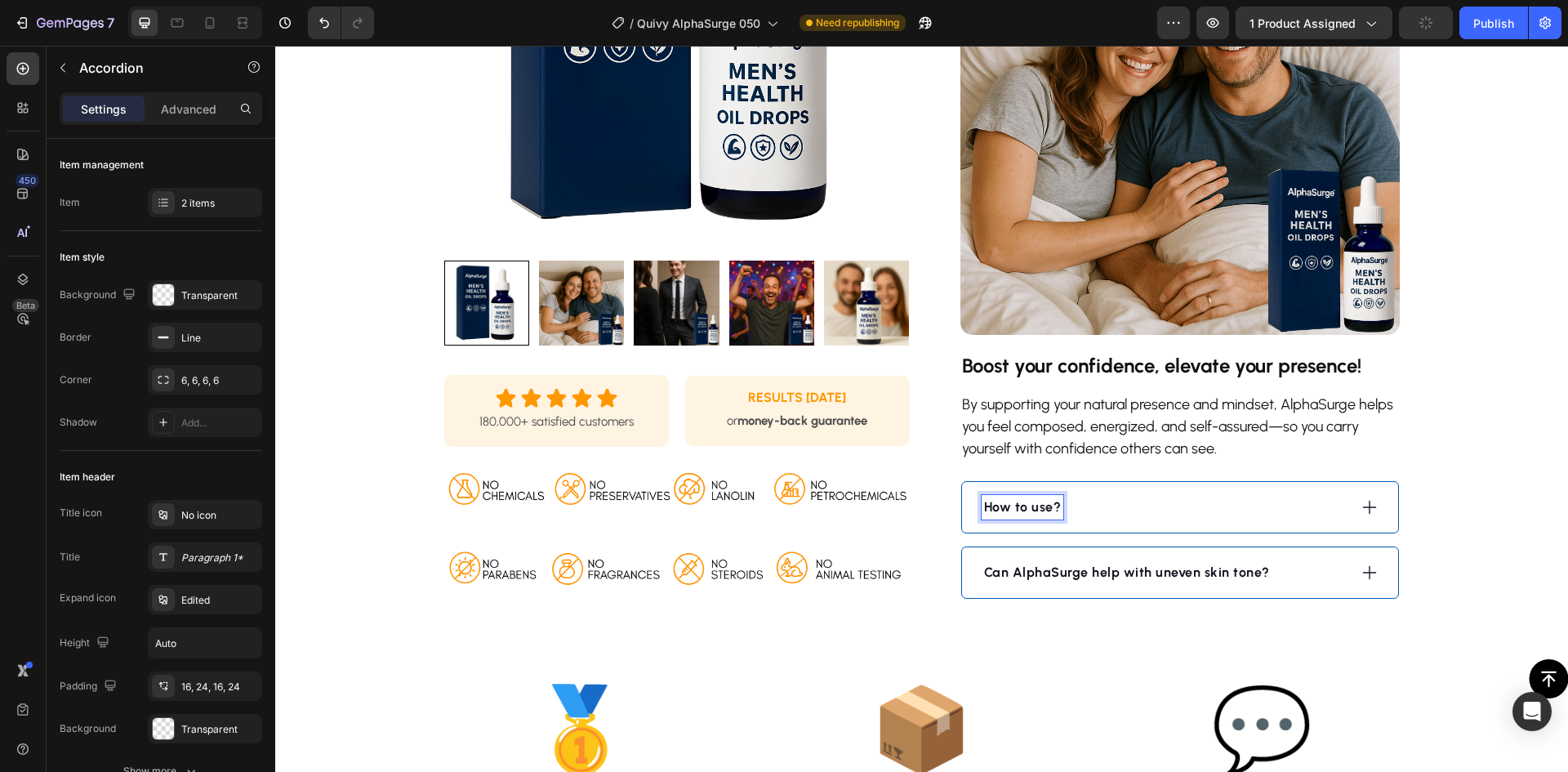
click at [1165, 509] on div "How to use?" at bounding box center [1164, 507] width 366 height 24
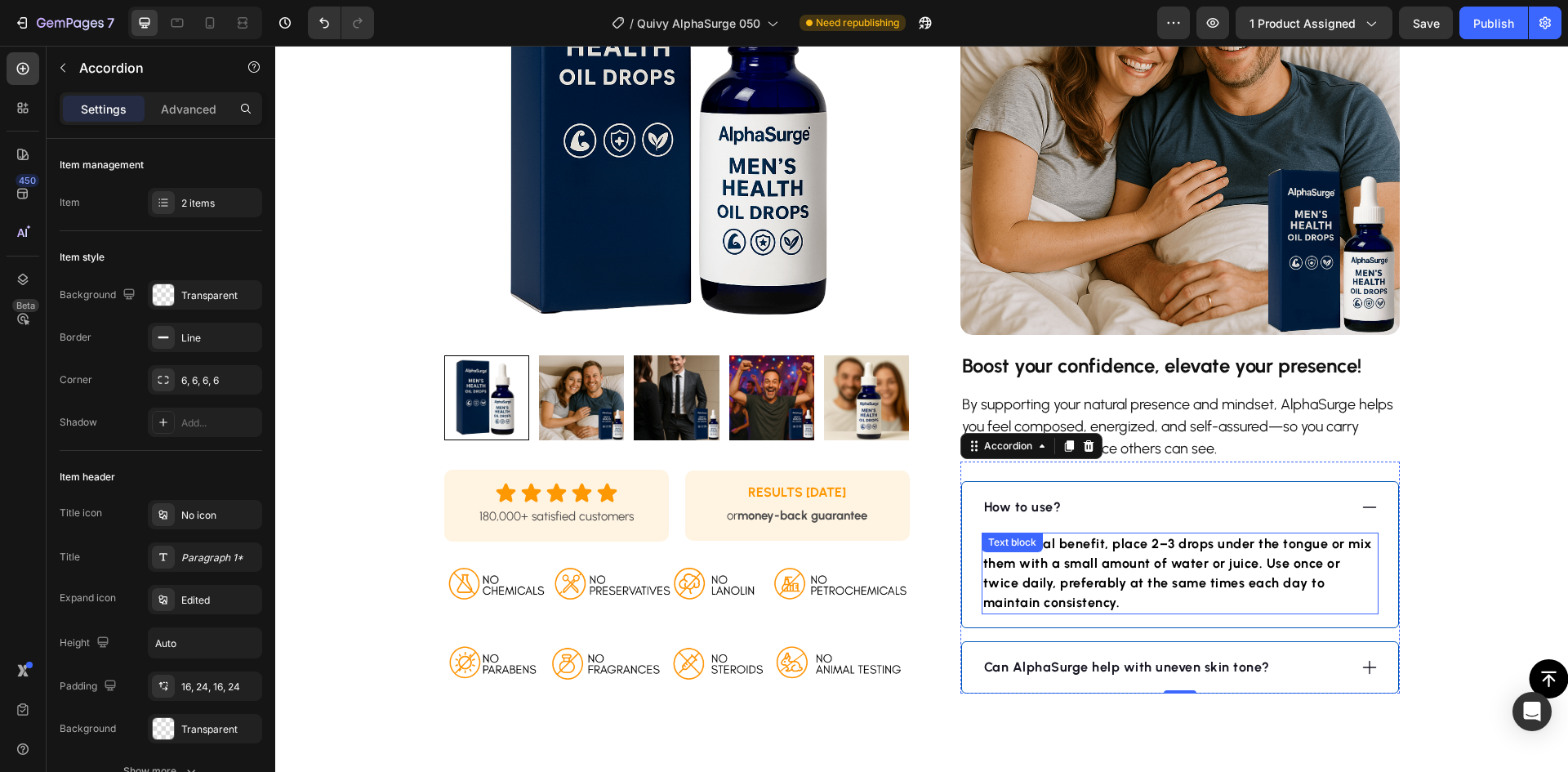
click at [1127, 545] on strong "For optimal benefit, place 2–3 drops under the tongue or mix them with a small …" at bounding box center [1178, 573] width 390 height 74
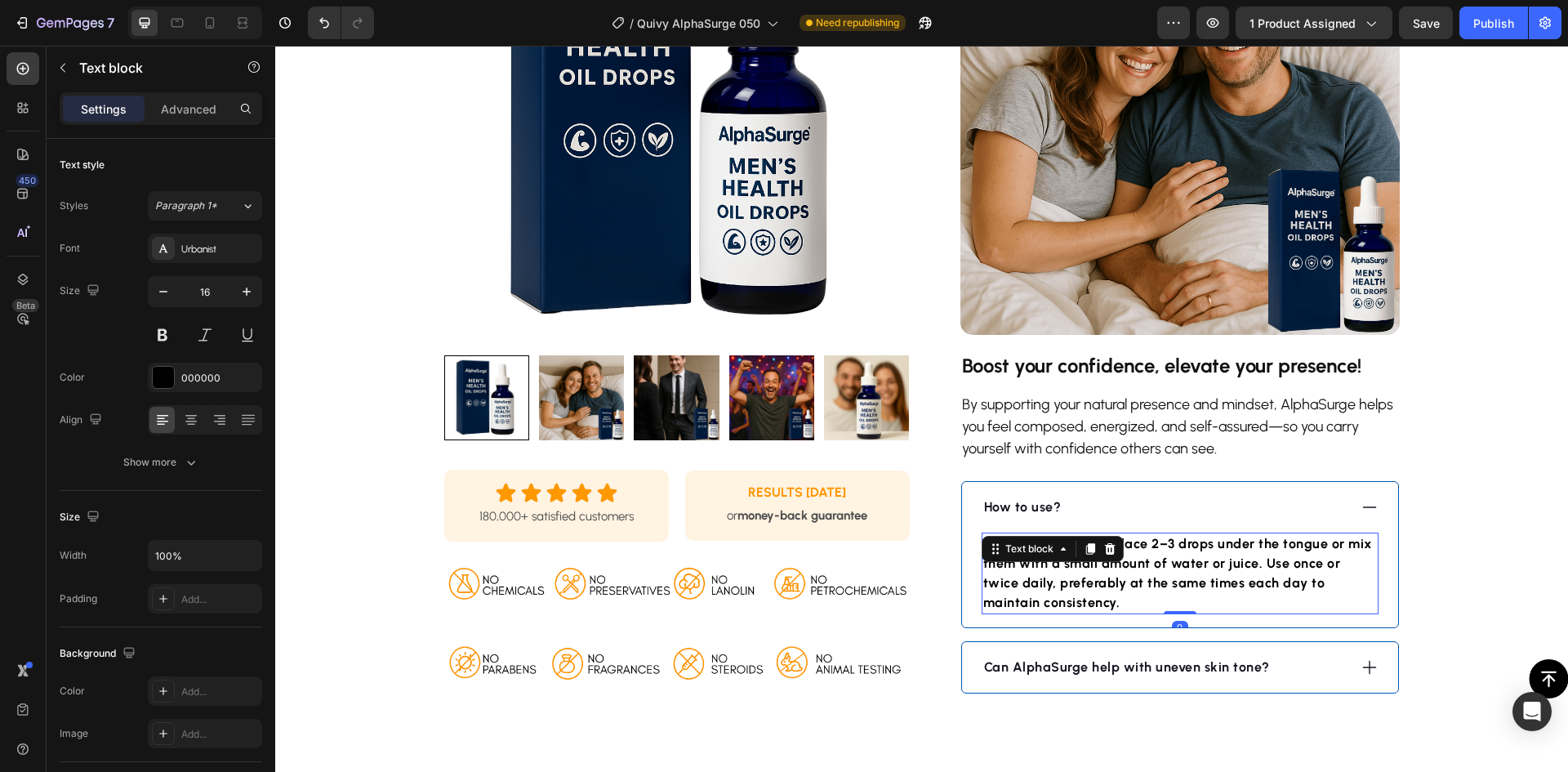
click at [1127, 545] on strong "For optimal benefit, place 2–3 drops under the tongue or mix them with a small …" at bounding box center [1178, 573] width 390 height 74
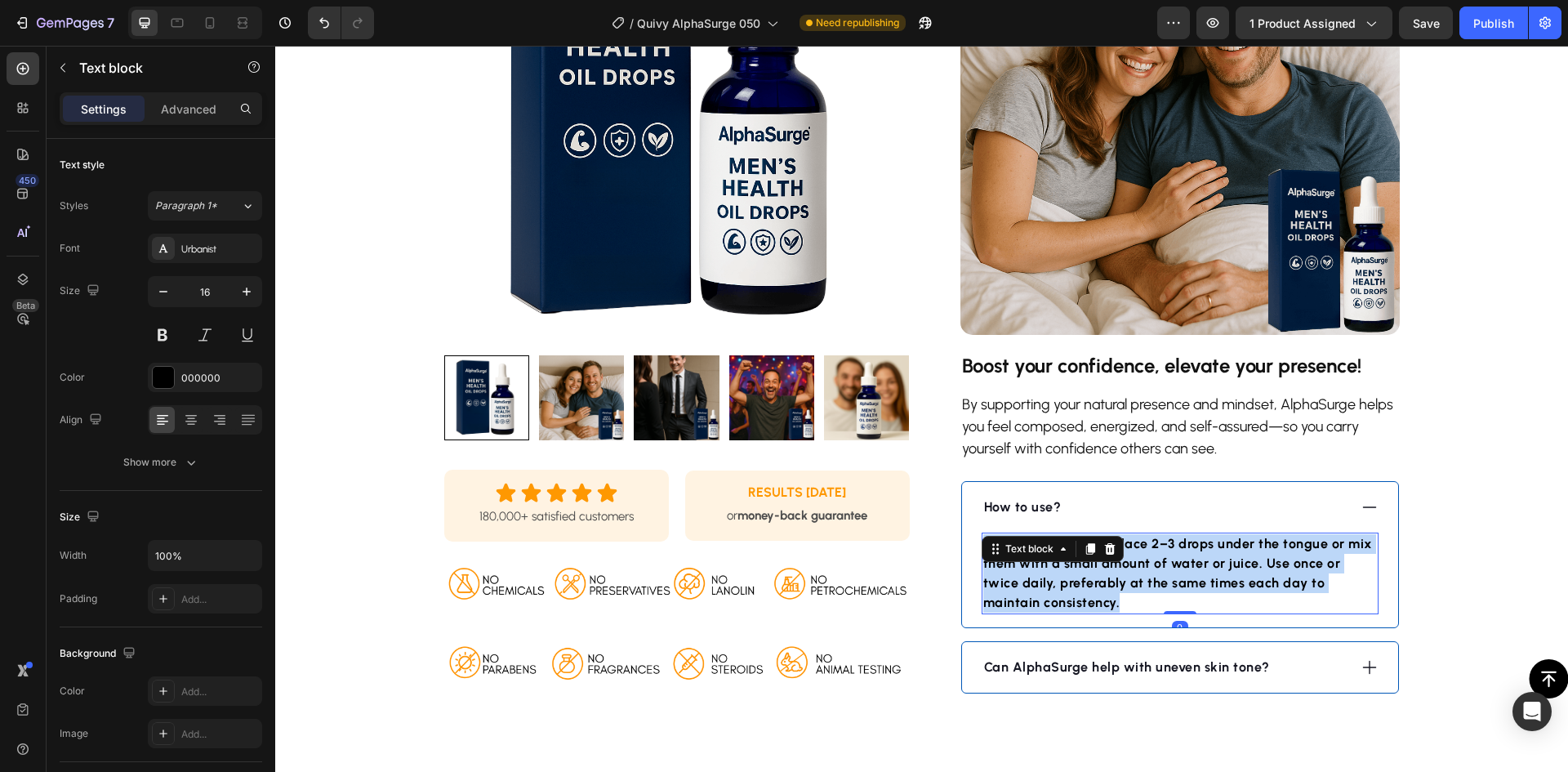
click at [1127, 545] on strong "For optimal benefit, place 2–3 drops under the tongue or mix them with a small …" at bounding box center [1178, 573] width 390 height 74
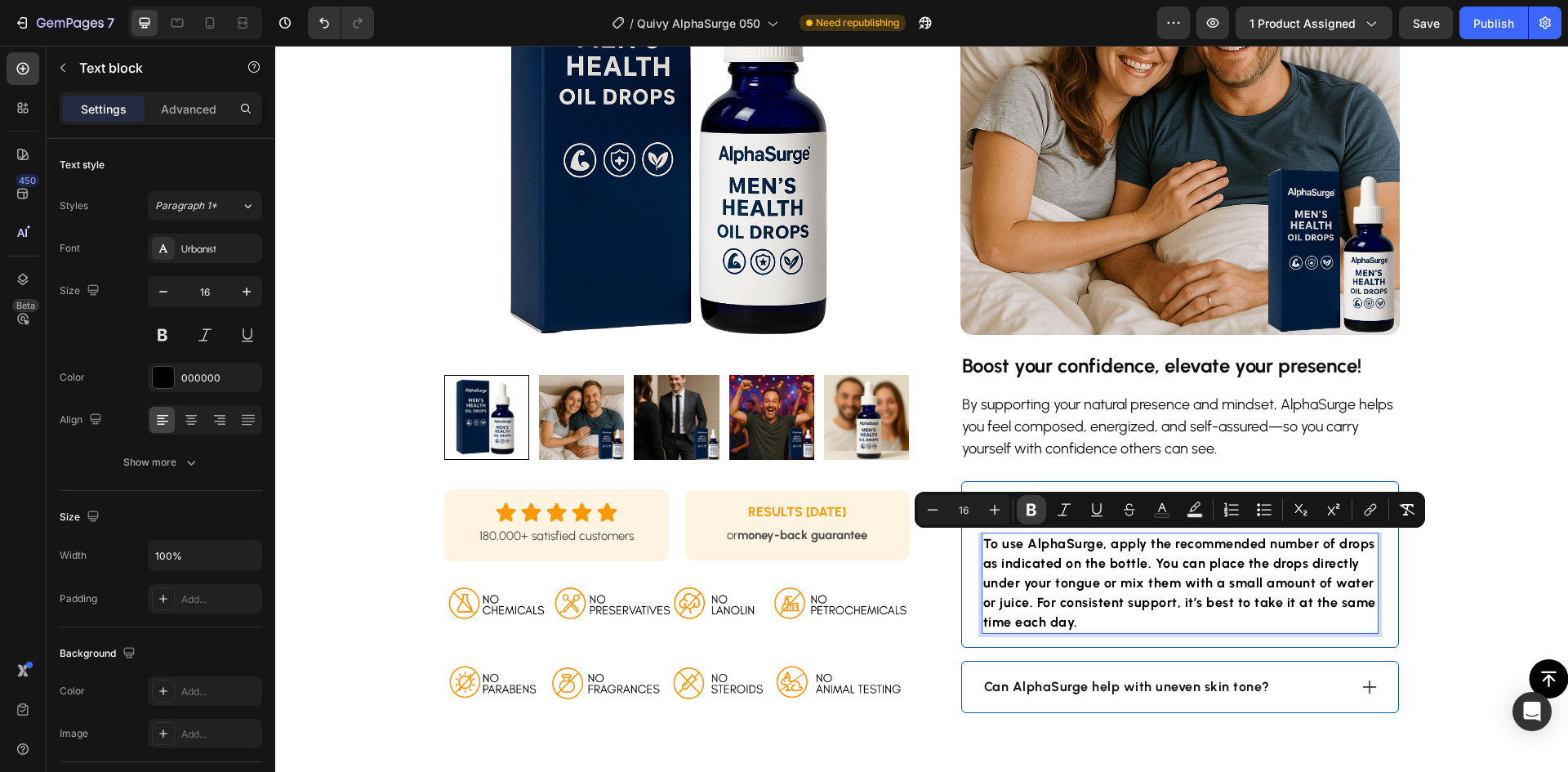
click at [1031, 508] on icon "Editor contextual toolbar" at bounding box center [1032, 510] width 16 height 16
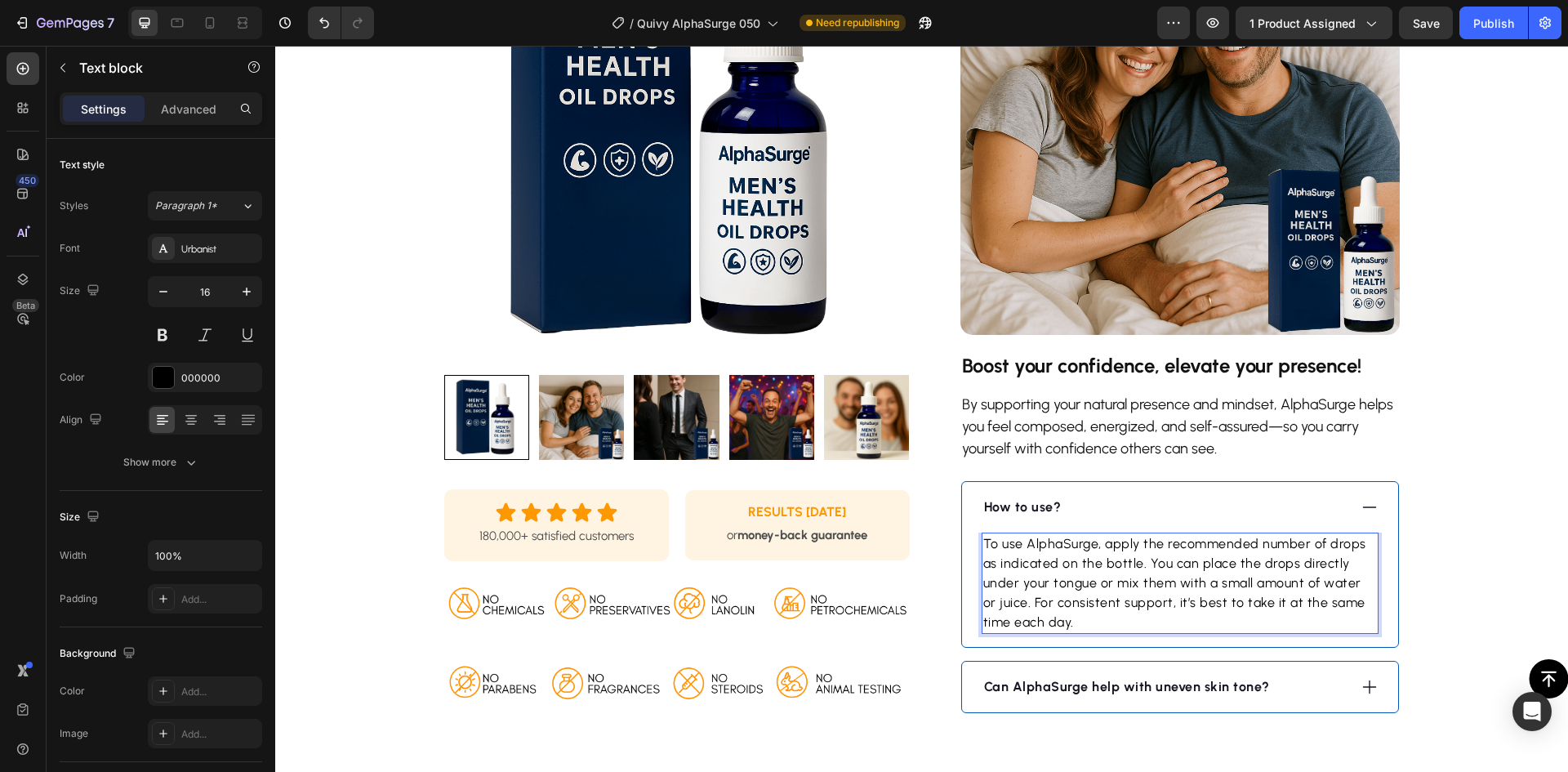
scroll to position [1552, 0]
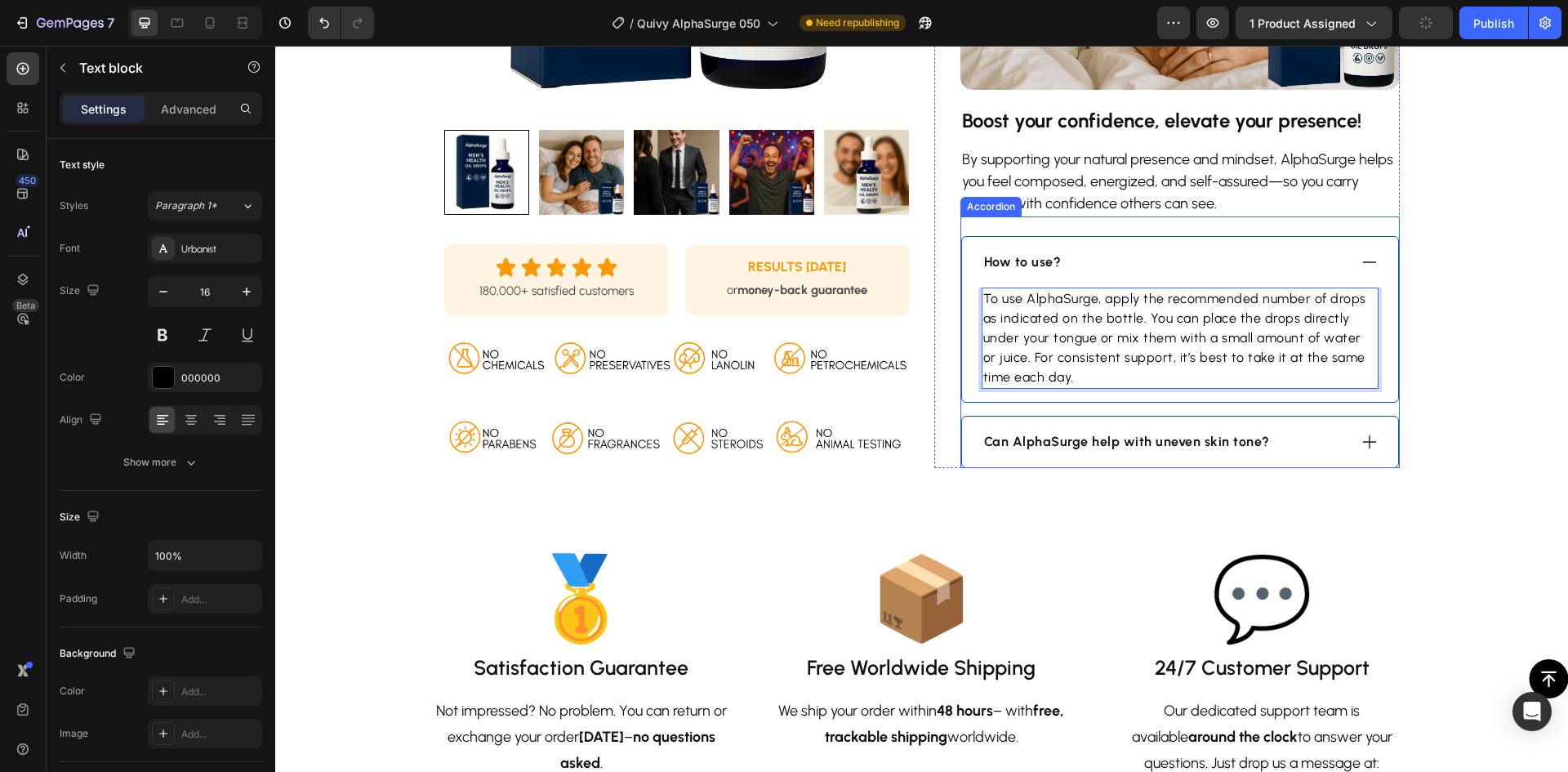
click at [1077, 444] on strong "Can AlphaSurge help with uneven skin tone?" at bounding box center [1127, 441] width 286 height 15
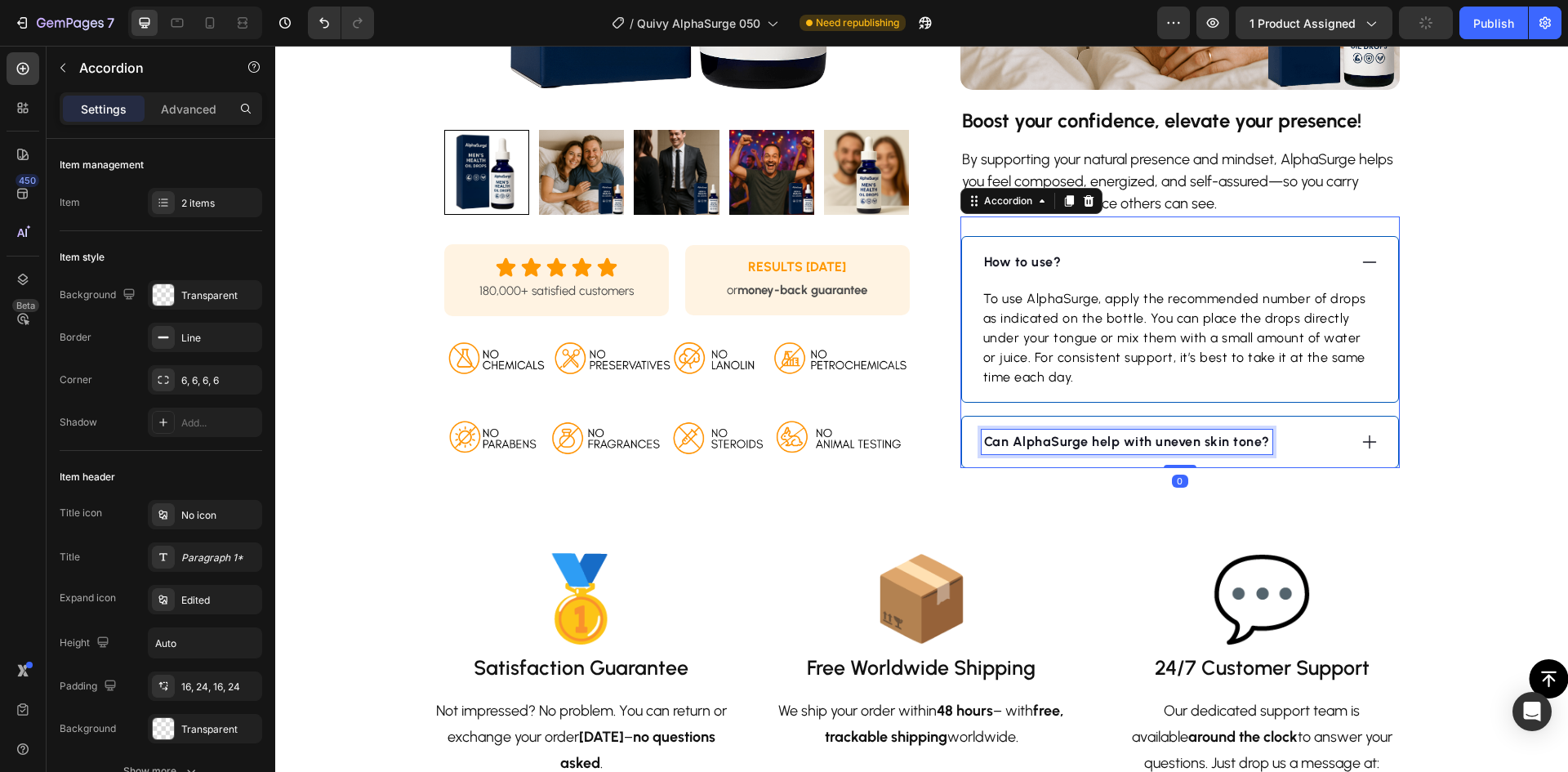
click at [1077, 444] on strong "Can AlphaSurge help with uneven skin tone?" at bounding box center [1127, 441] width 286 height 15
click at [1272, 447] on div "How long does it take for it to work?" at bounding box center [1164, 442] width 366 height 24
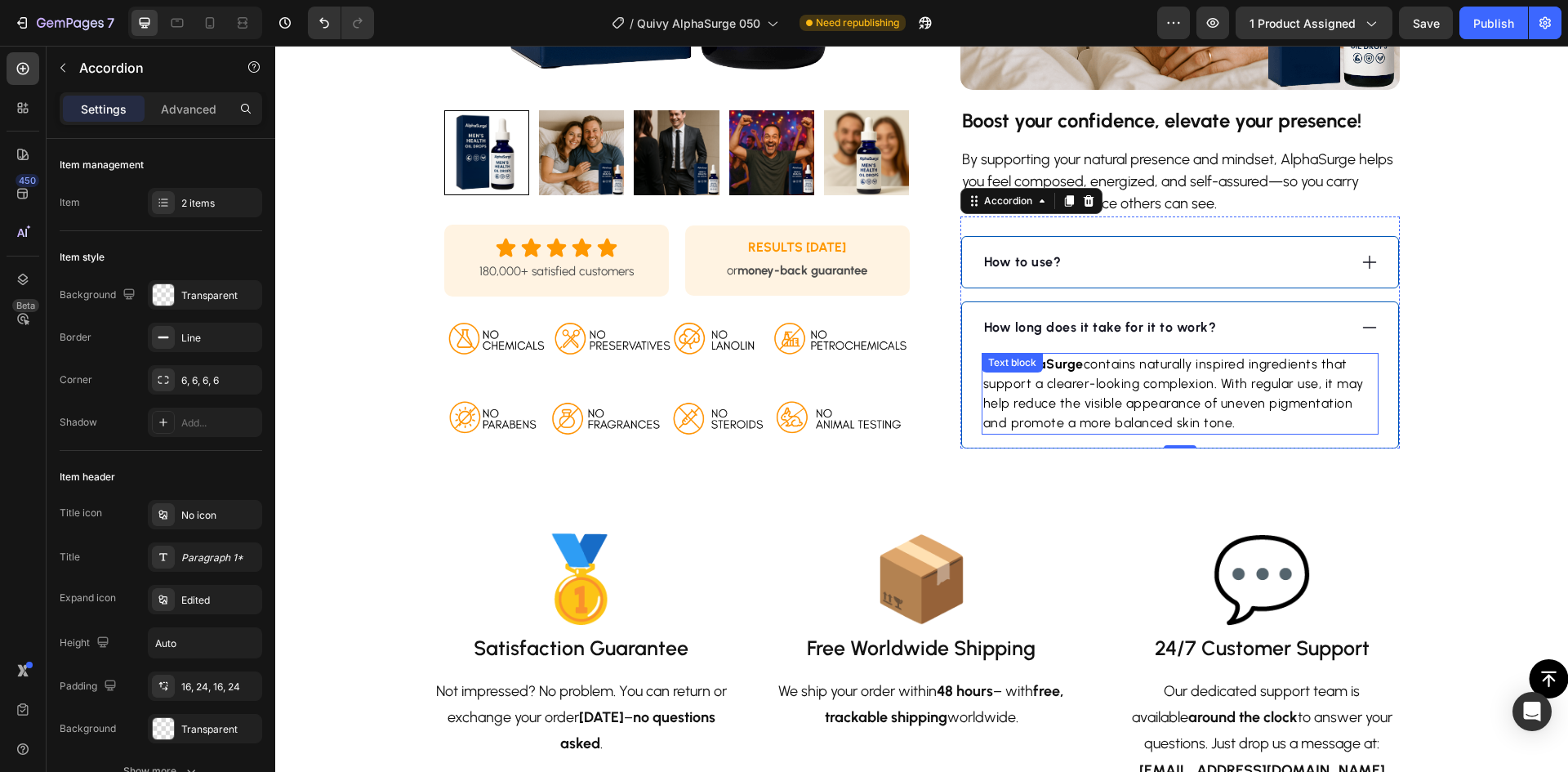
click at [1152, 410] on p "Yes, AlphaSurge contains naturally inspired ingredients that support a clearer-…" at bounding box center [1180, 394] width 394 height 79
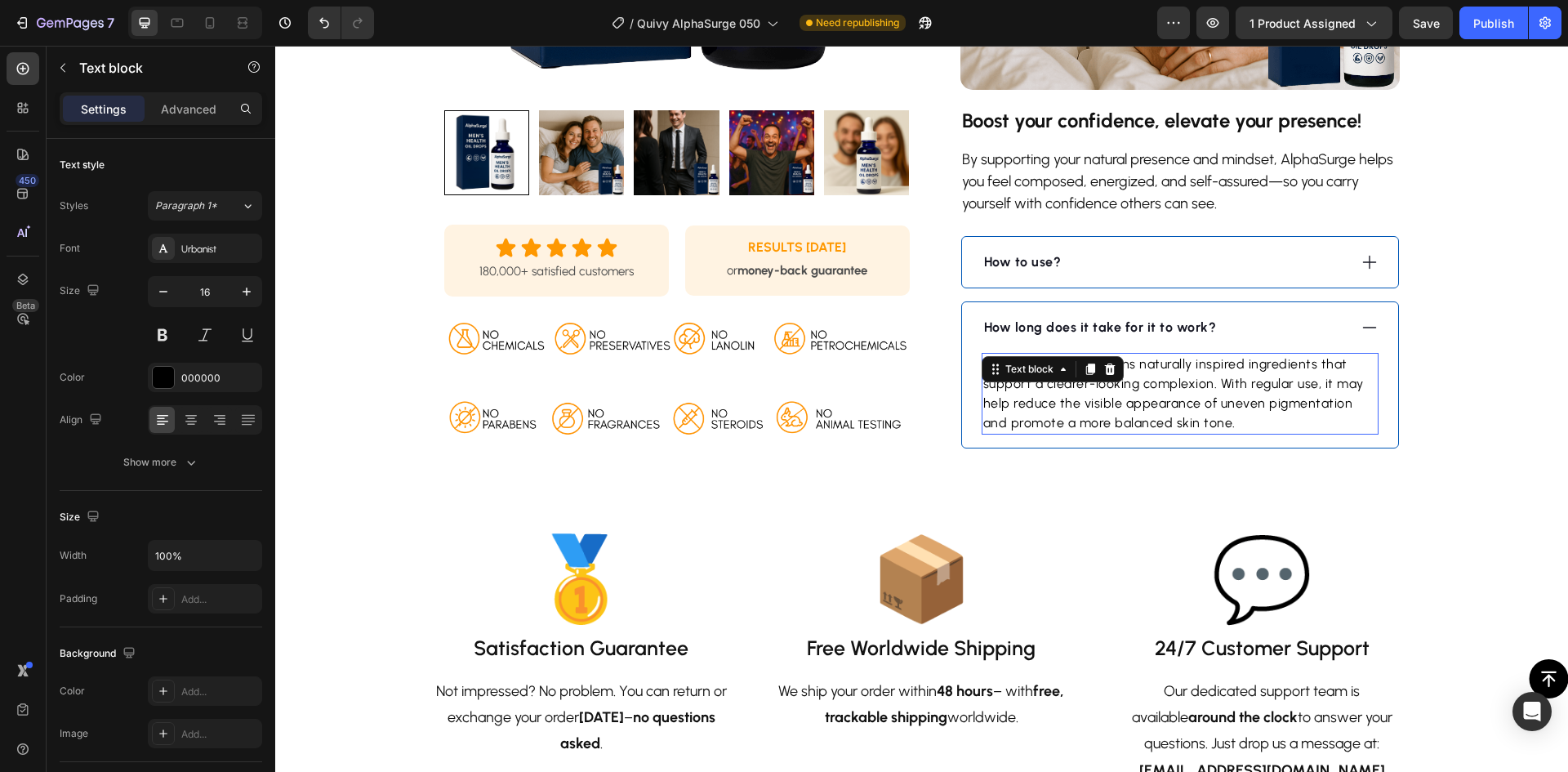
click at [1152, 410] on p "Yes, AlphaSurge contains naturally inspired ingredients that support a clearer-…" at bounding box center [1180, 394] width 394 height 79
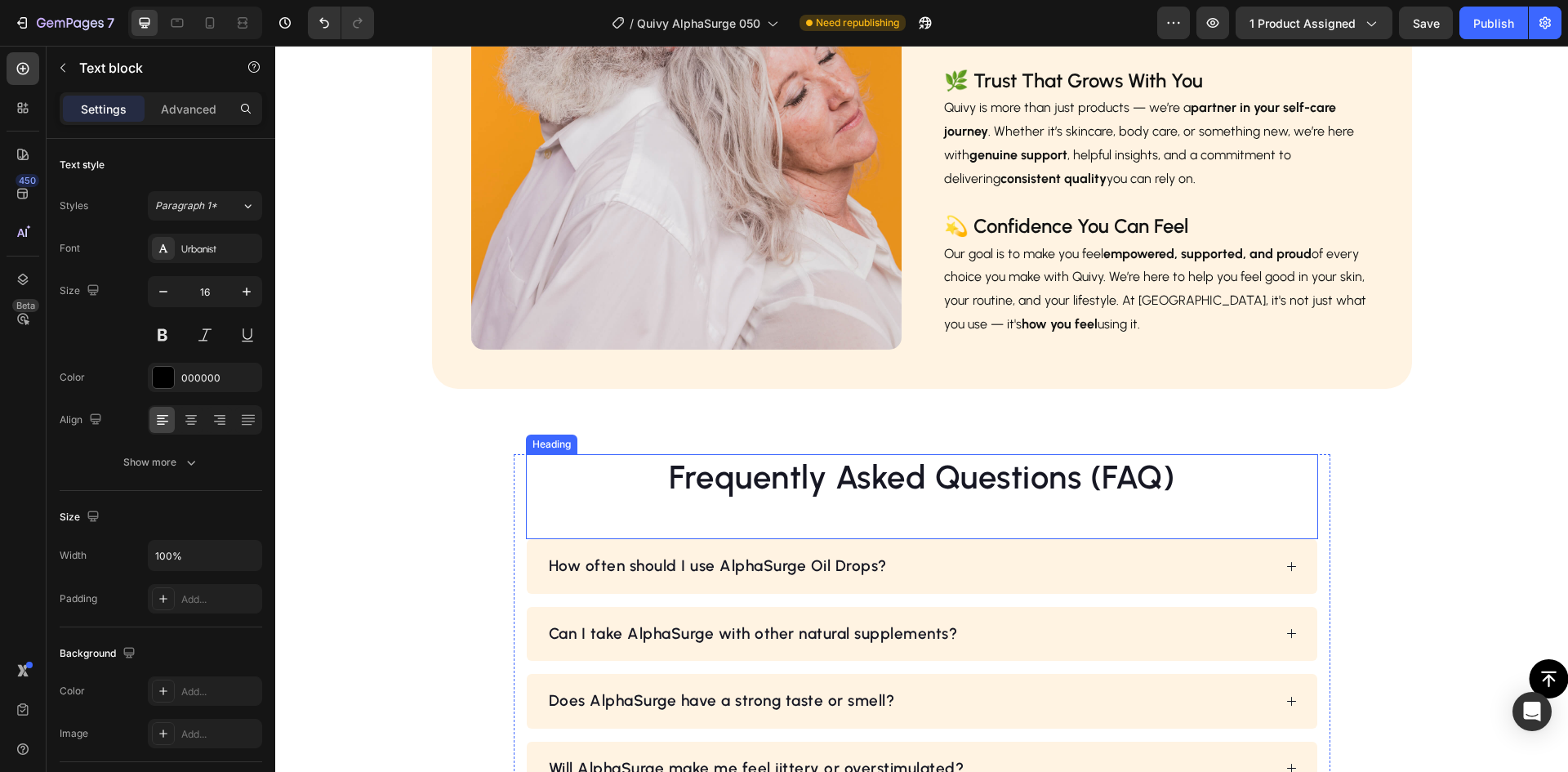
scroll to position [2614, 0]
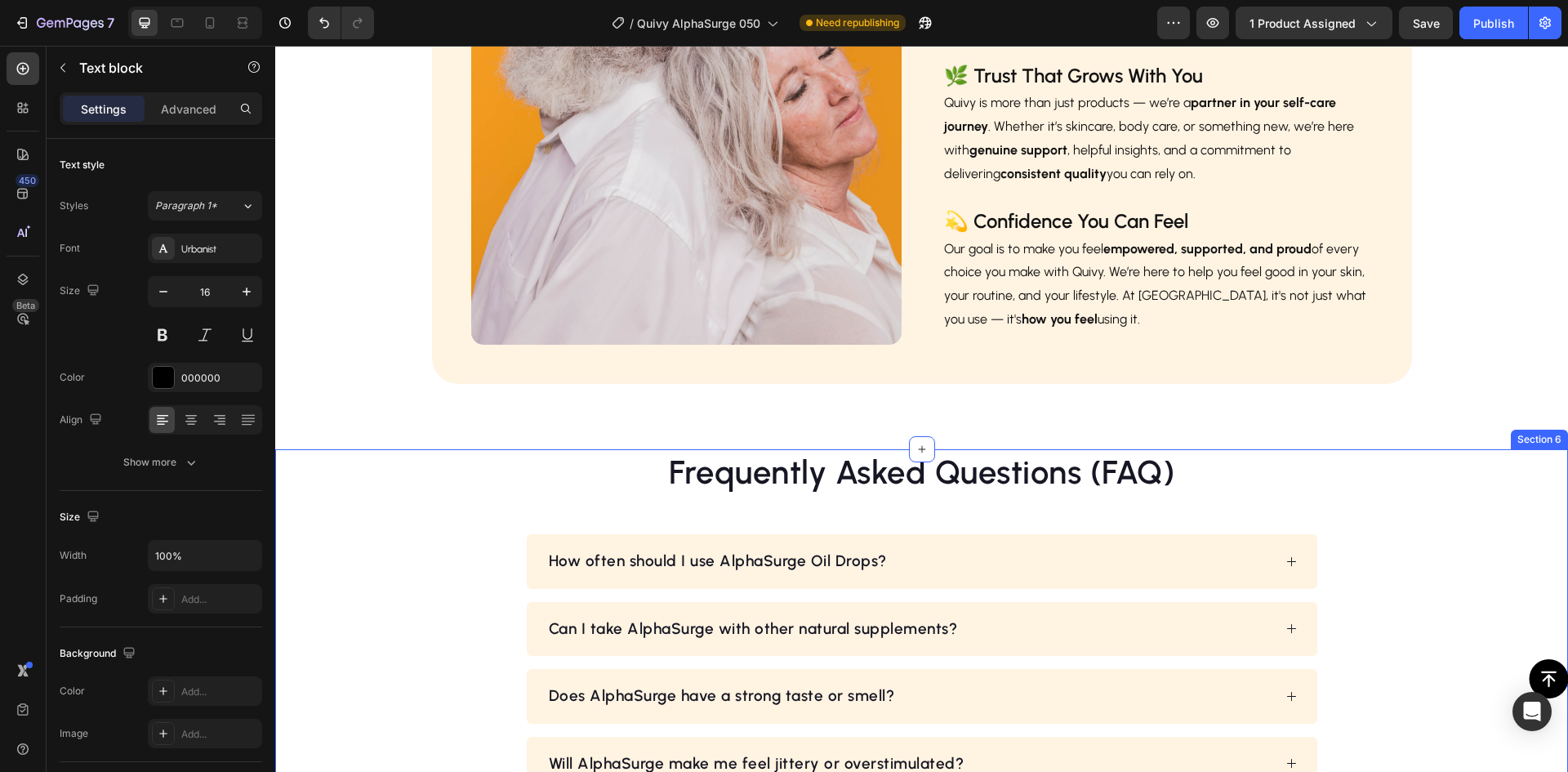
click at [1393, 471] on div "Frequently Asked Questions (FAQ) Heading How often should I use AlphaSurge Oil …" at bounding box center [921, 687] width 1214 height 476
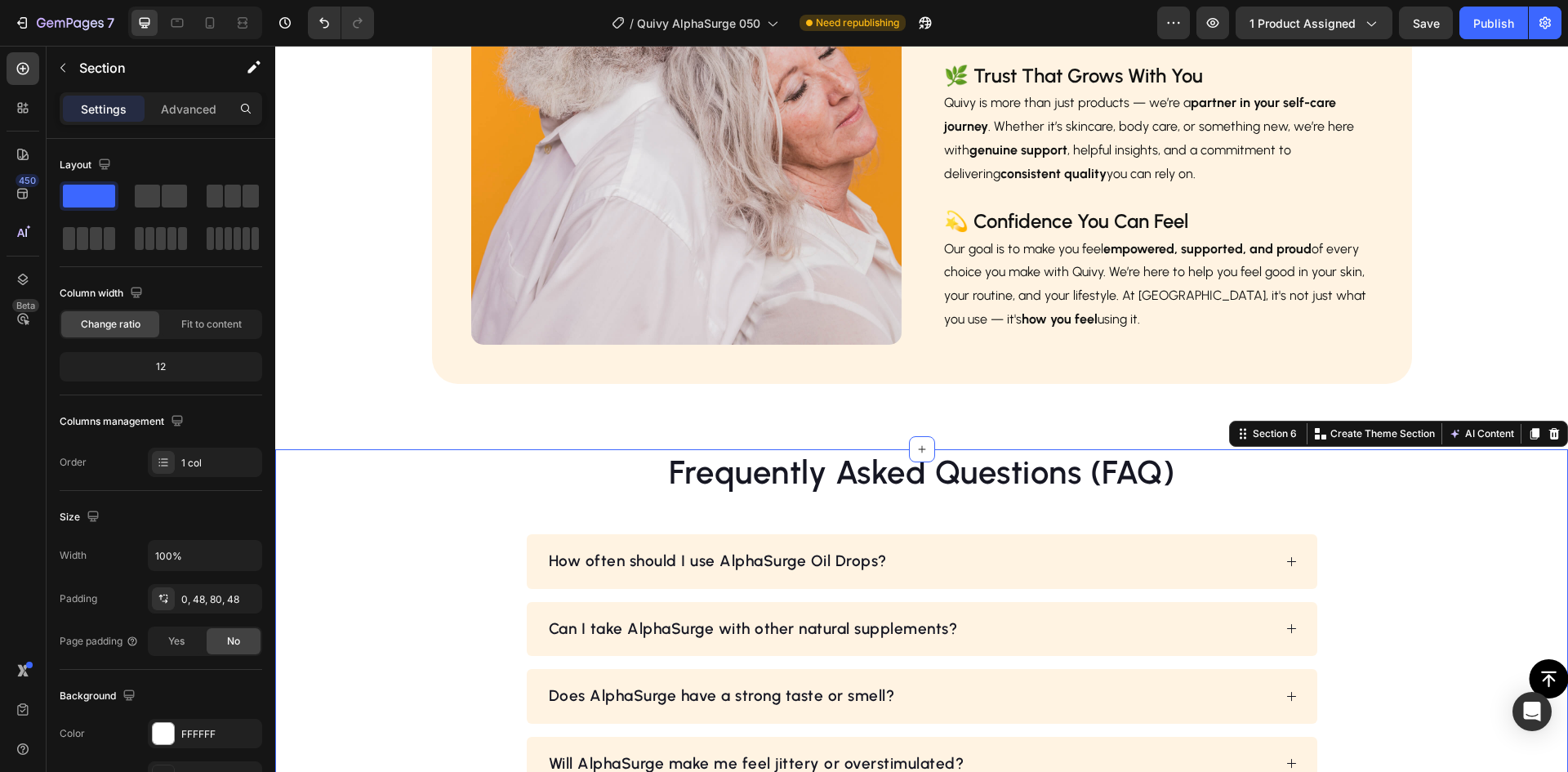
scroll to position [2488, 0]
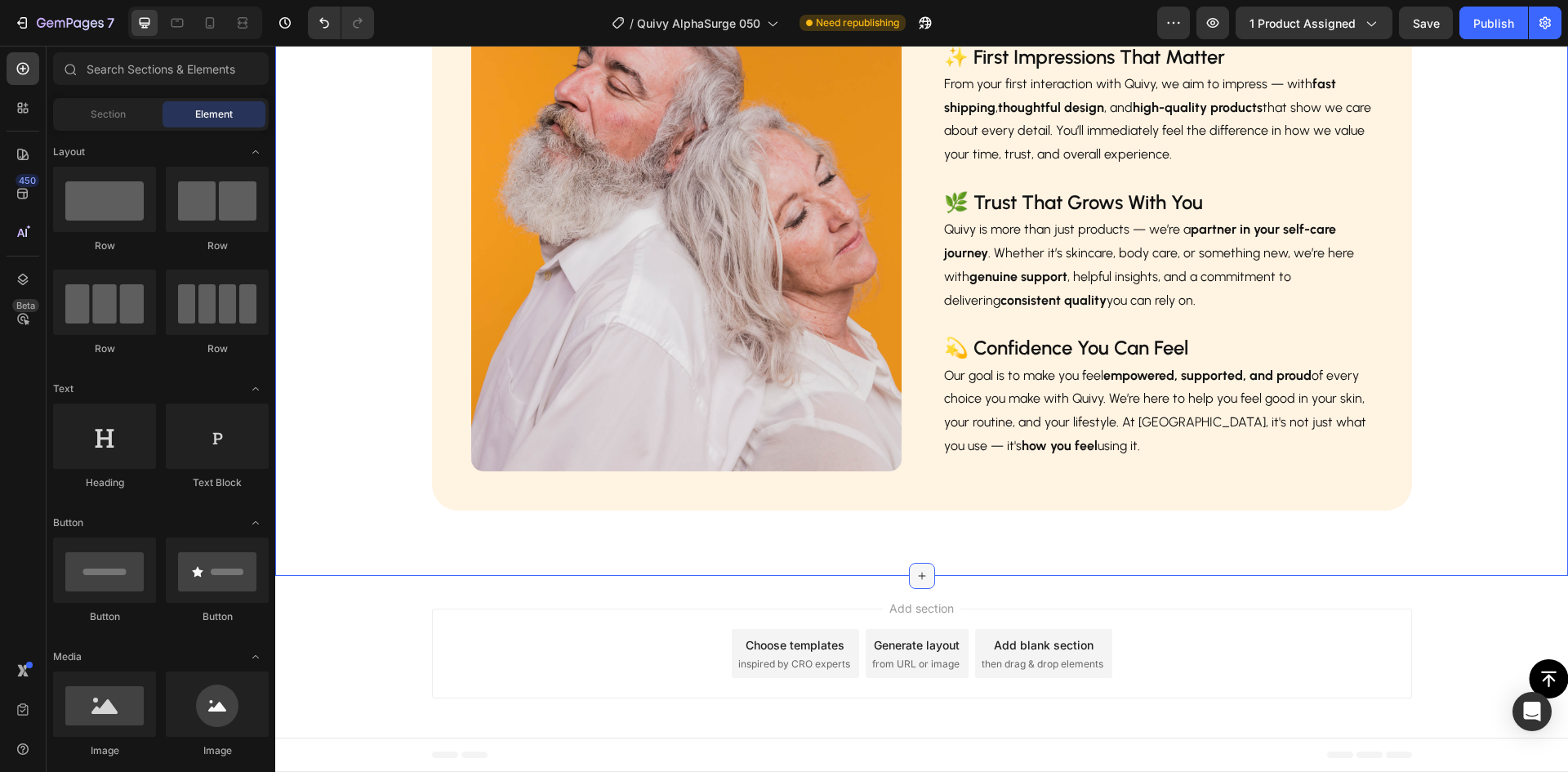
click at [918, 576] on icon at bounding box center [922, 576] width 7 height 7
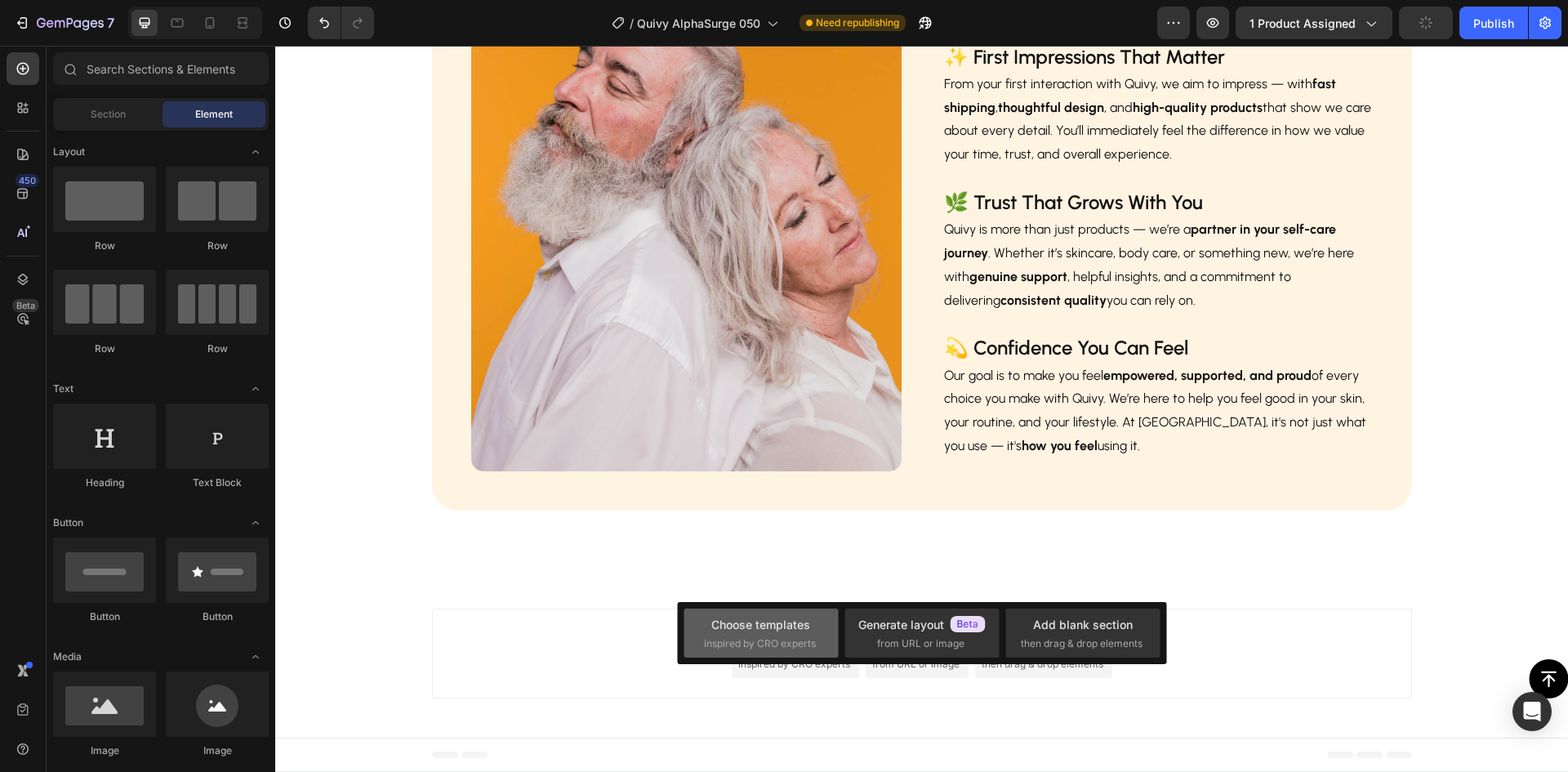
click at [780, 621] on div "Choose templates" at bounding box center [760, 624] width 98 height 17
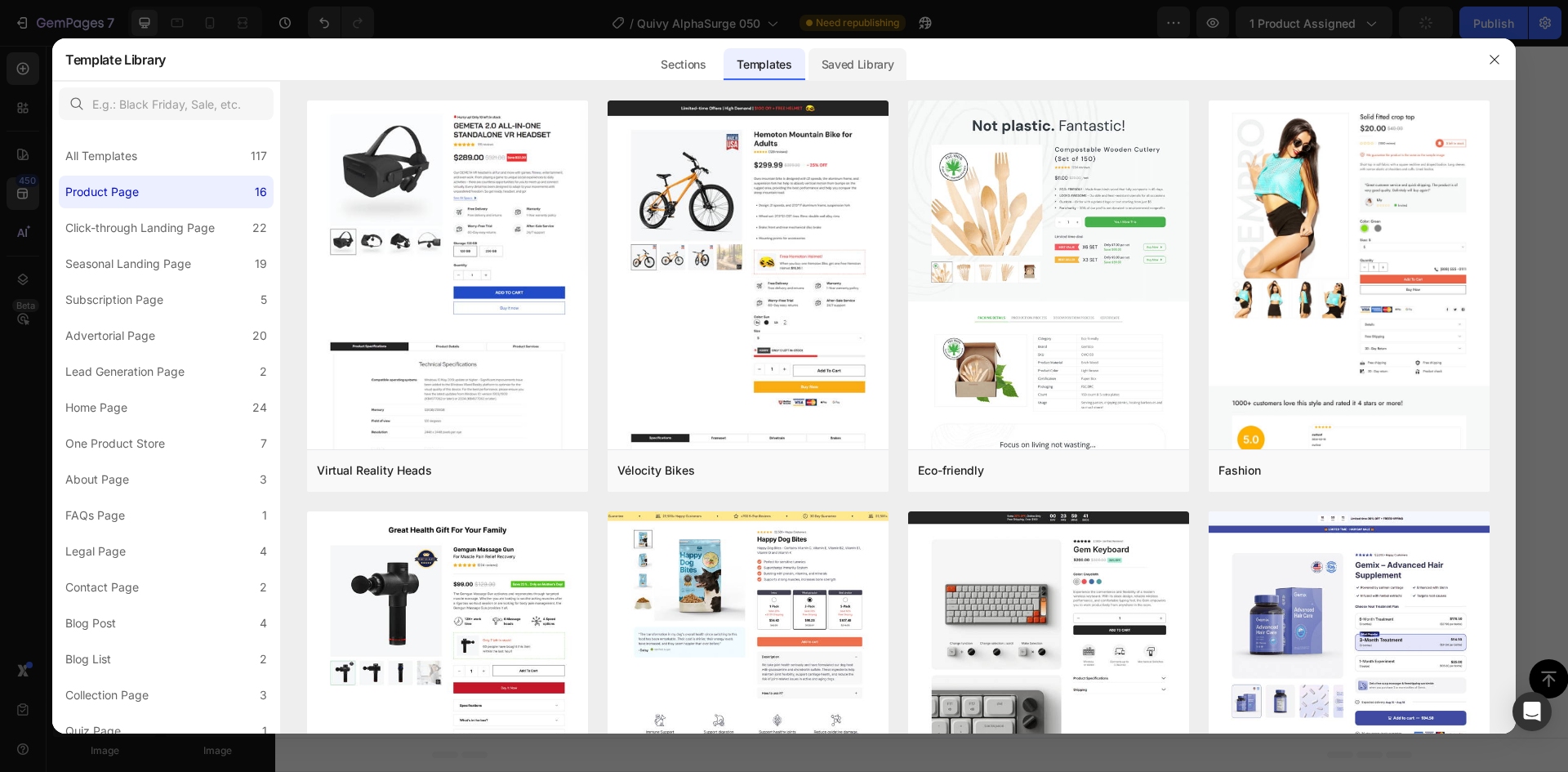
click at [869, 68] on div "Saved Library" at bounding box center [858, 64] width 98 height 33
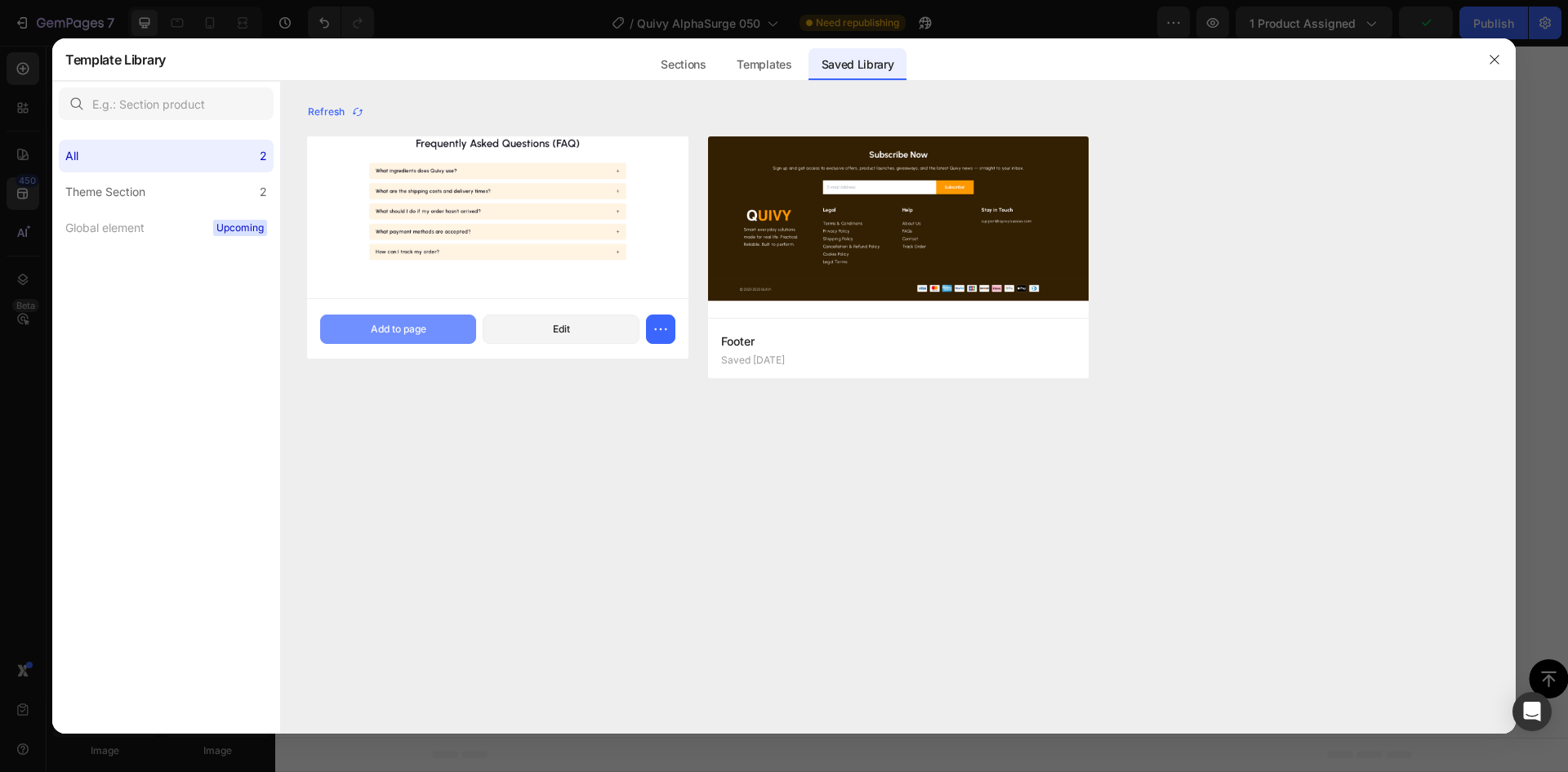
click at [424, 324] on div "Add to page" at bounding box center [399, 329] width 56 height 14
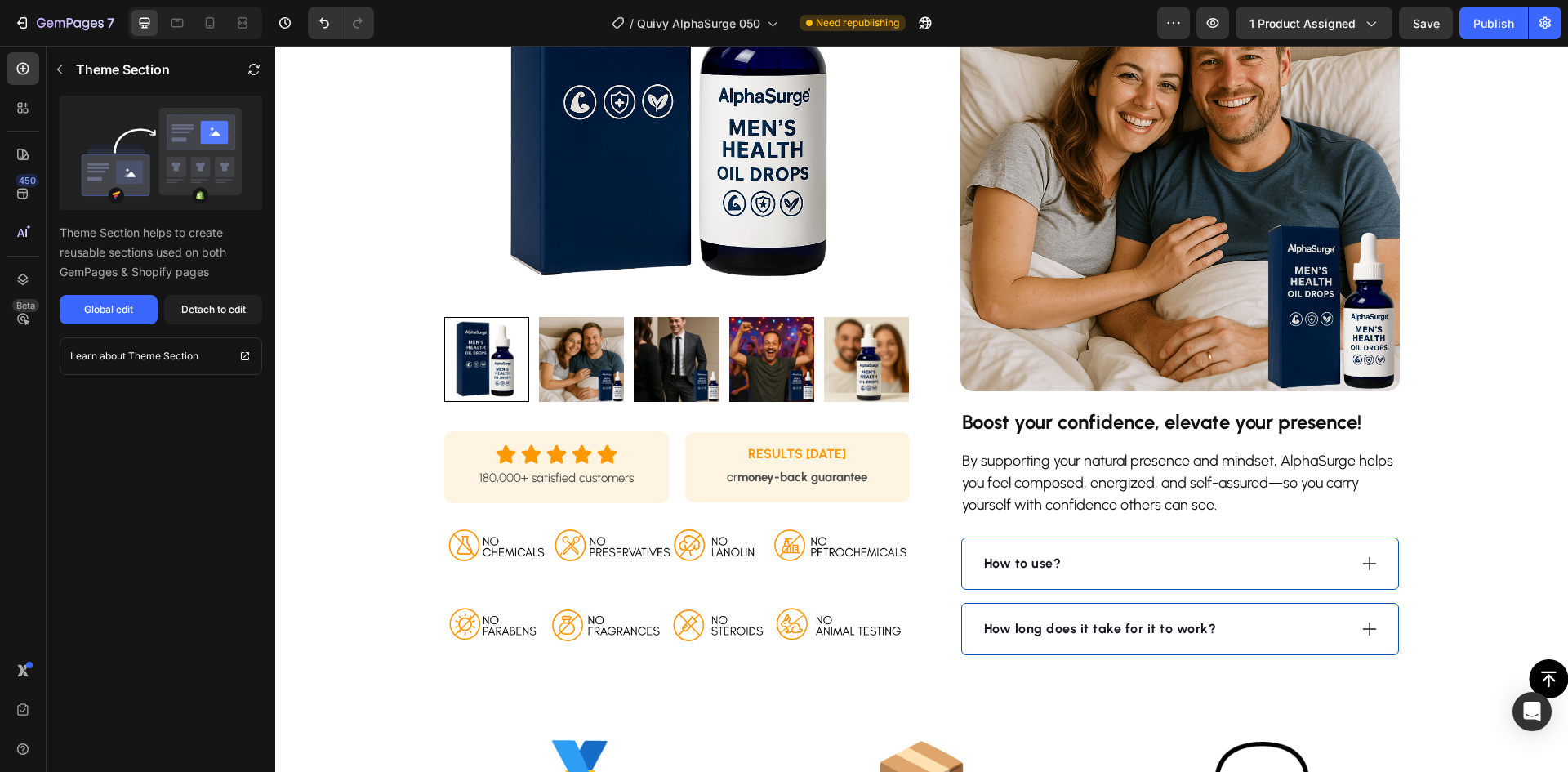
scroll to position [1247, 0]
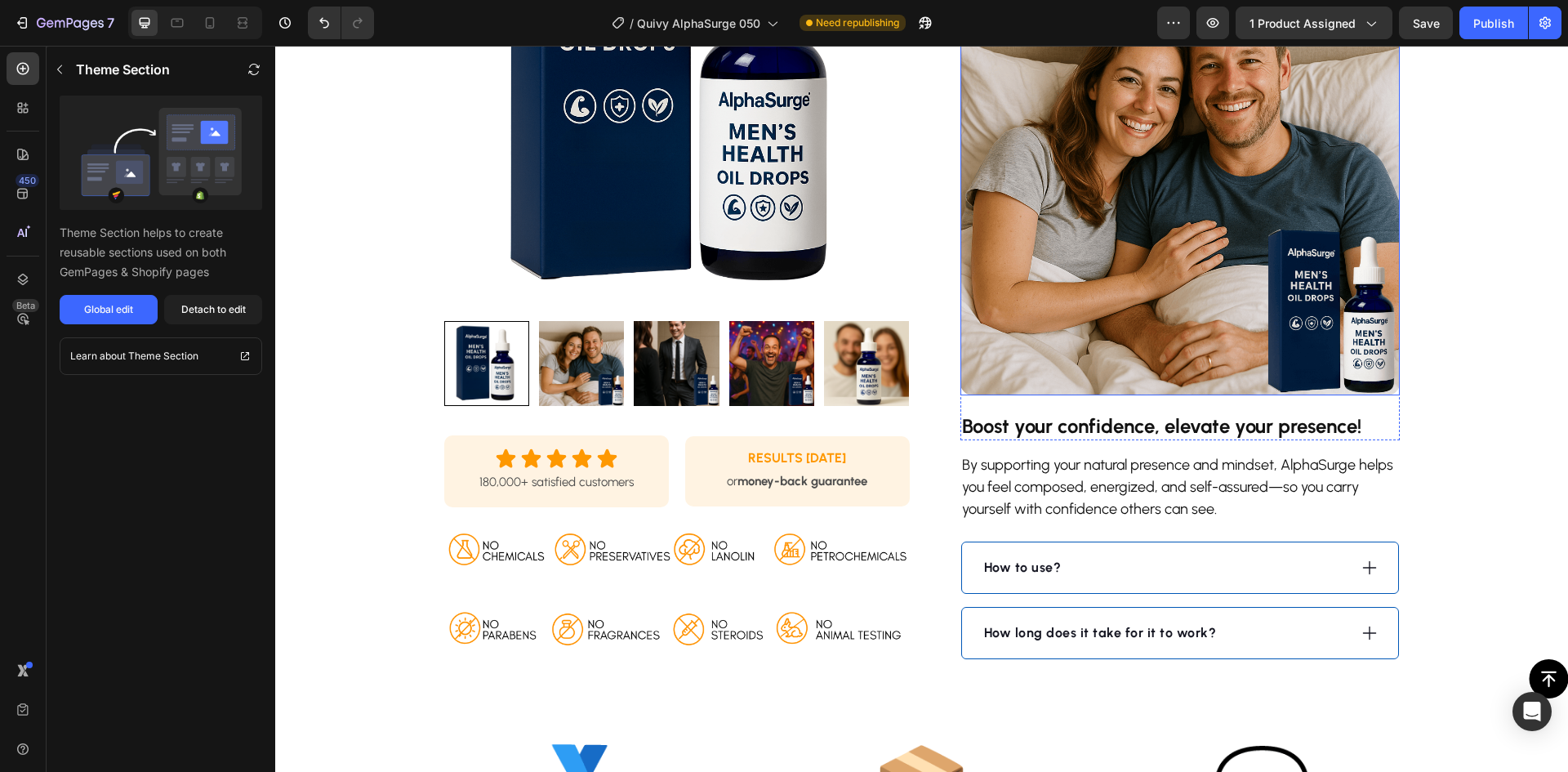
click at [1201, 226] on img at bounding box center [1180, 175] width 440 height 440
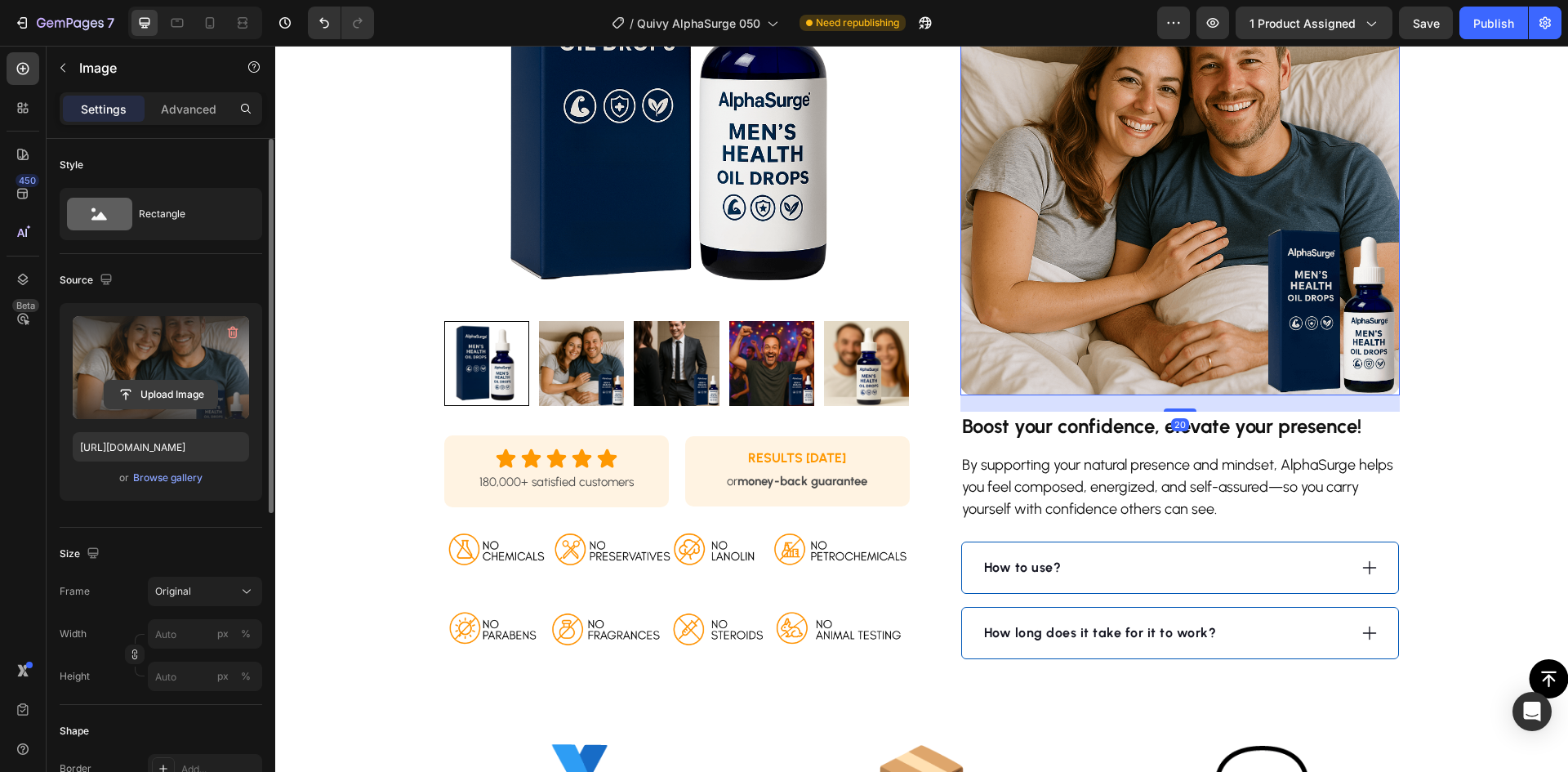
click at [170, 400] on input "file" at bounding box center [161, 395] width 113 height 28
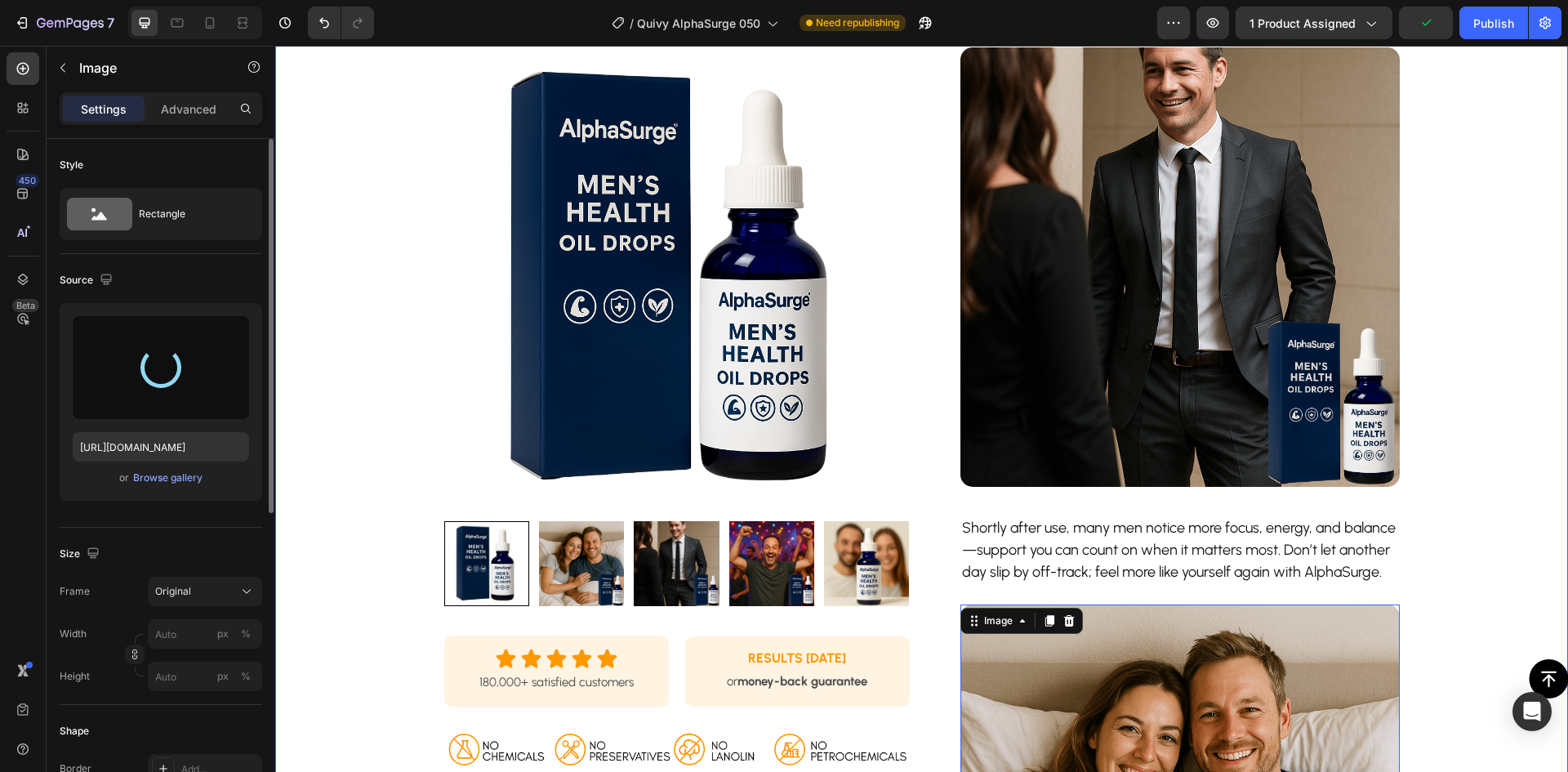
scroll to position [593, 0]
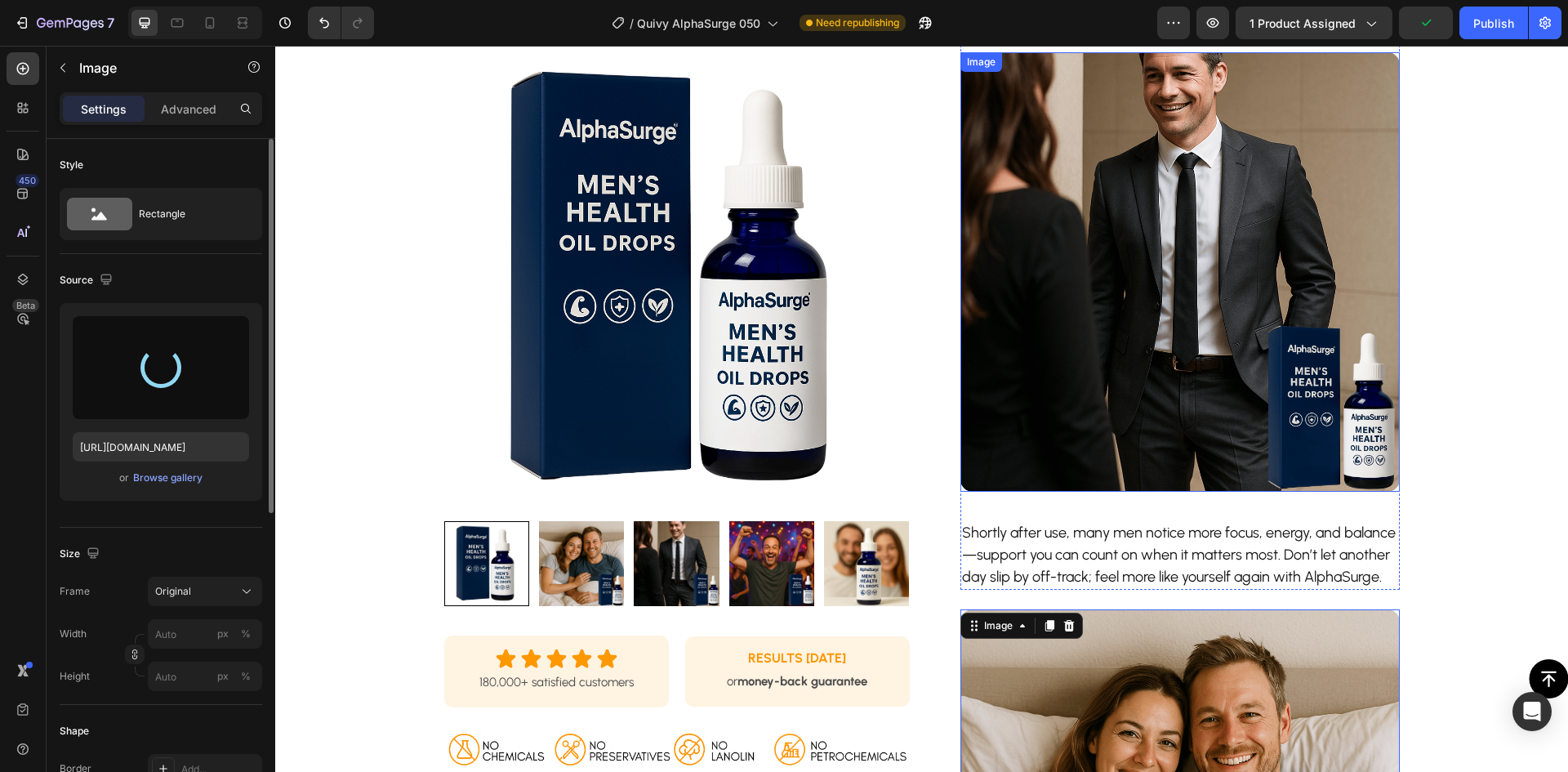
type input "[URL][DOMAIN_NAME]"
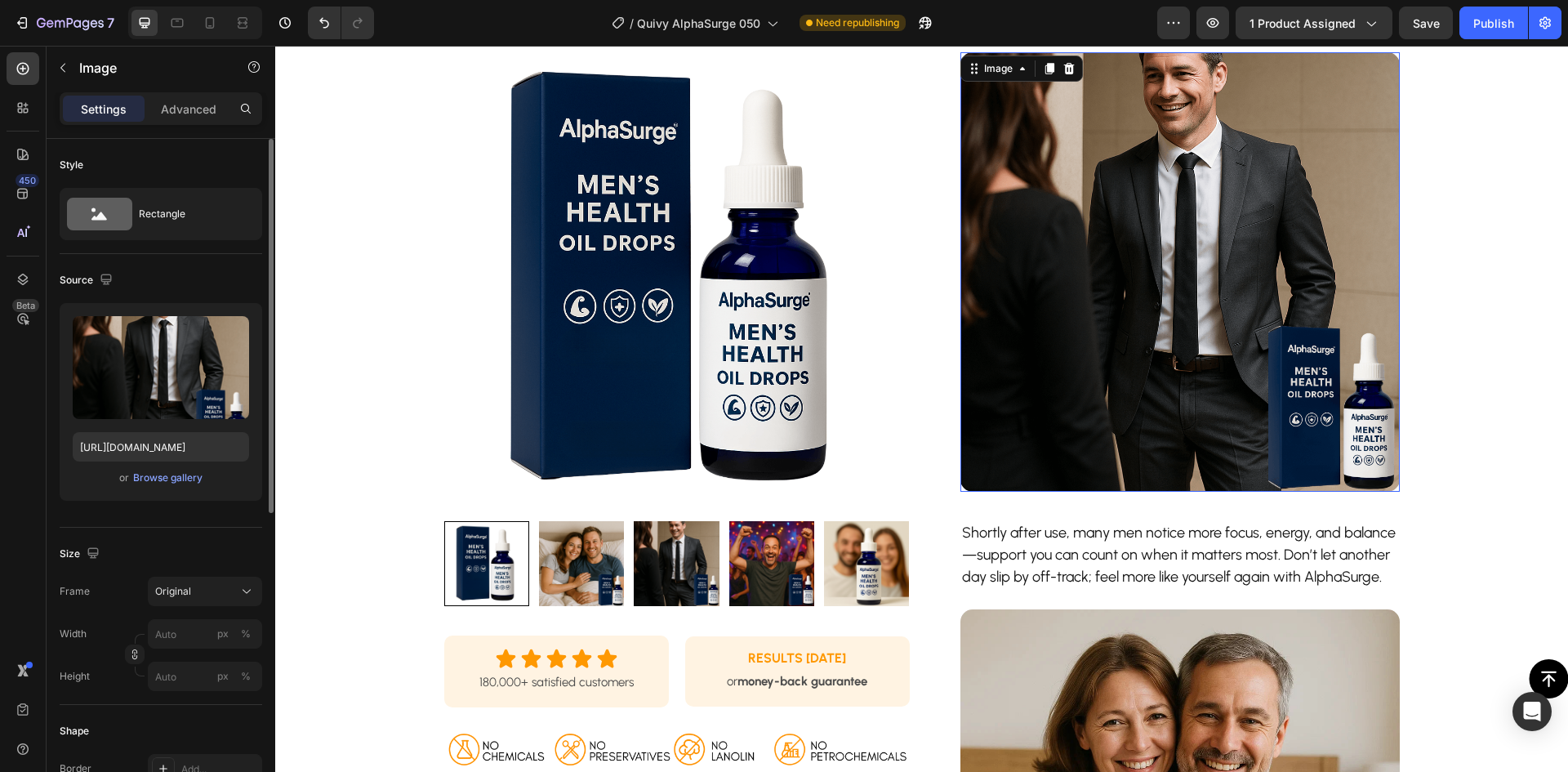
click at [1213, 269] on img at bounding box center [1180, 272] width 440 height 440
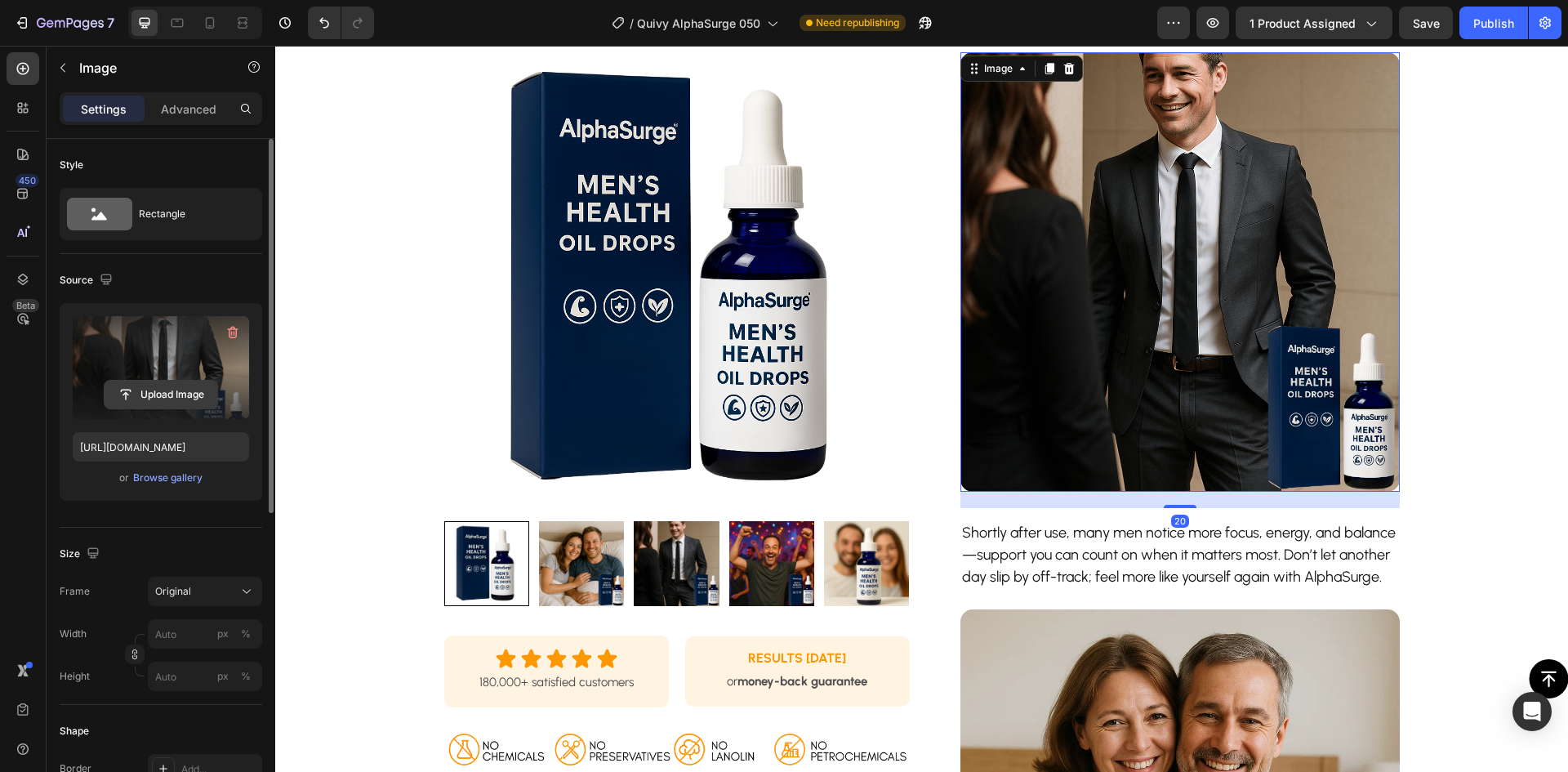
click at [165, 394] on input "file" at bounding box center [161, 395] width 113 height 28
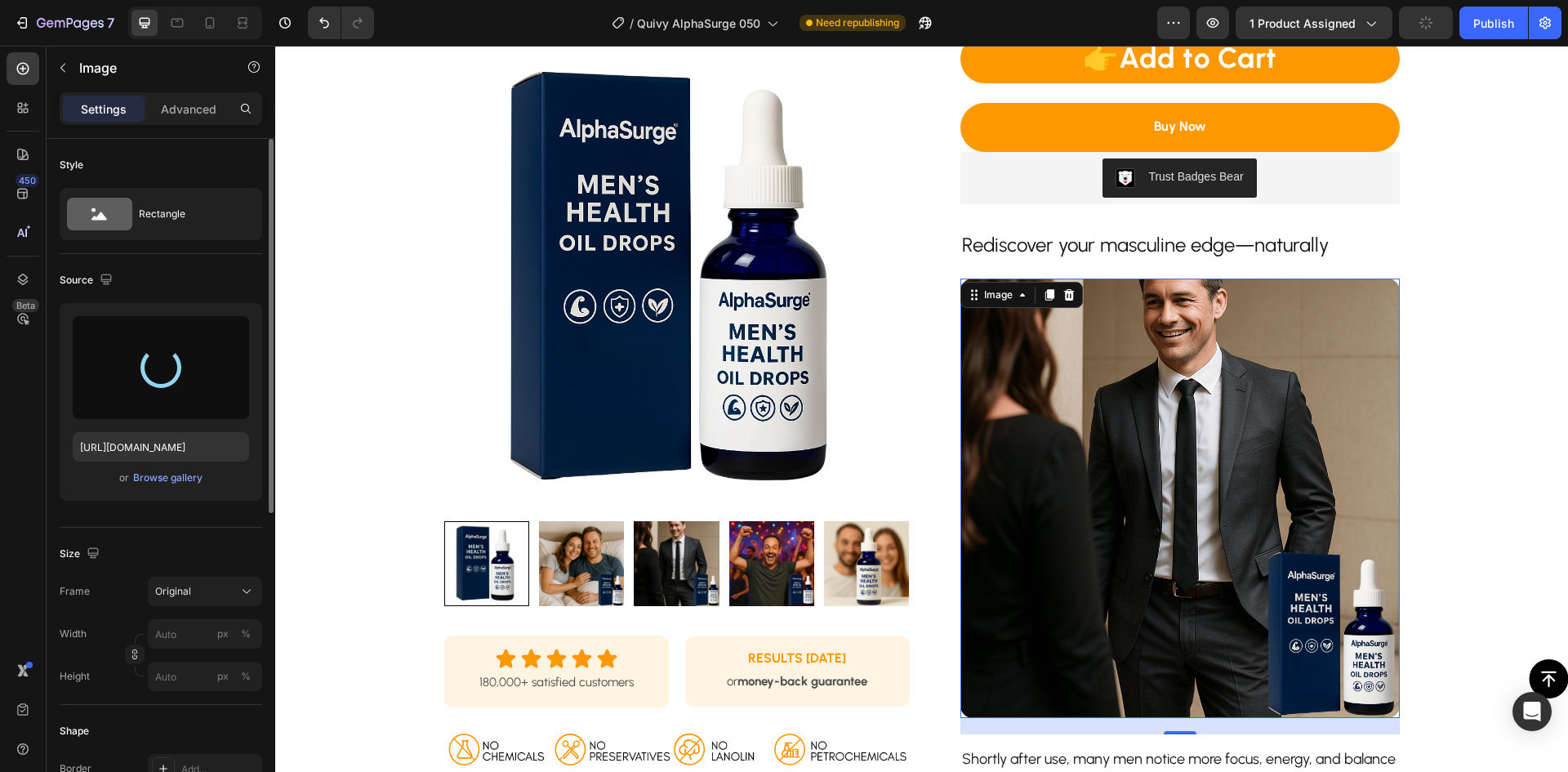
scroll to position [348, 0]
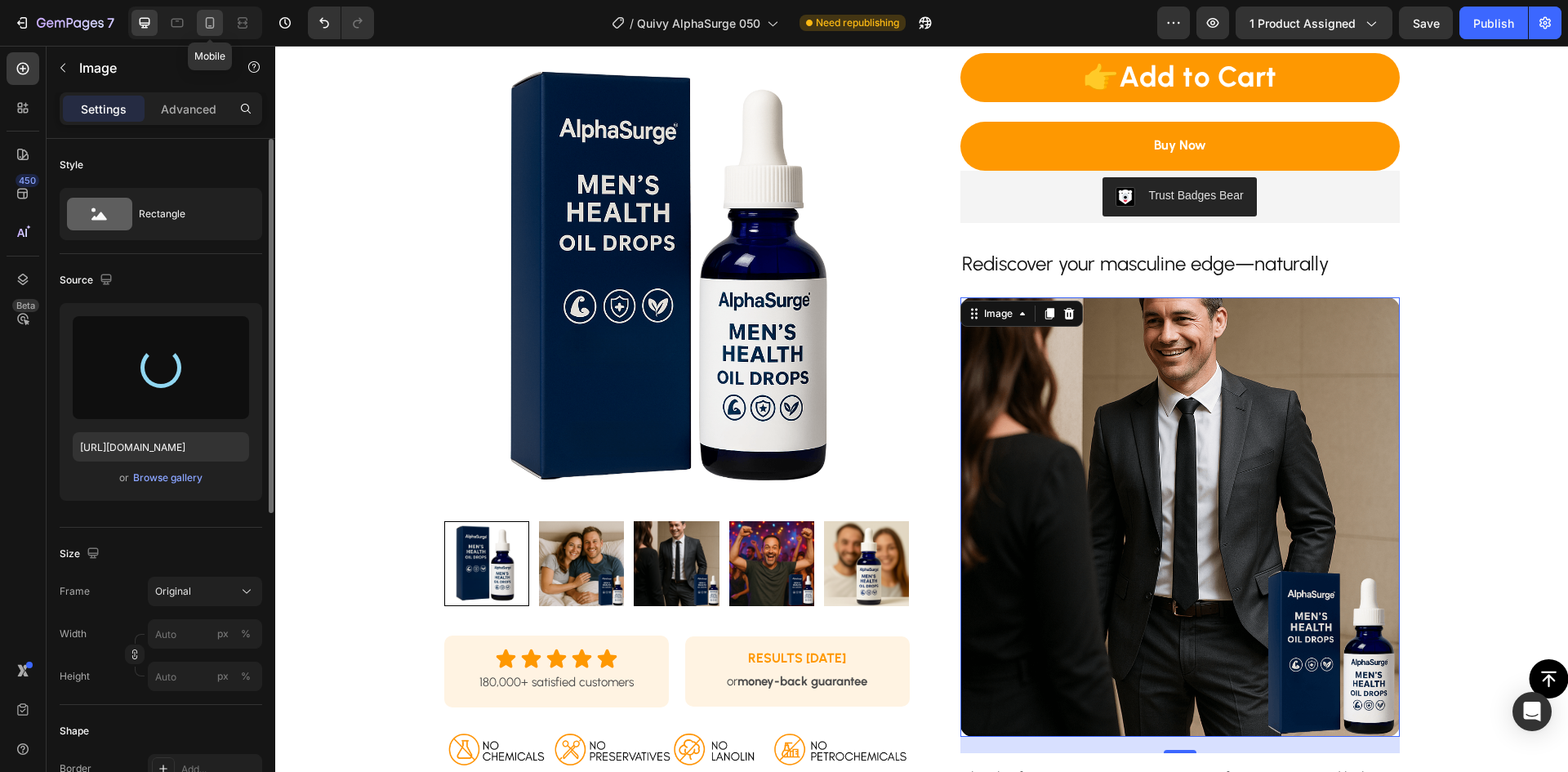
type input "[URL][DOMAIN_NAME]"
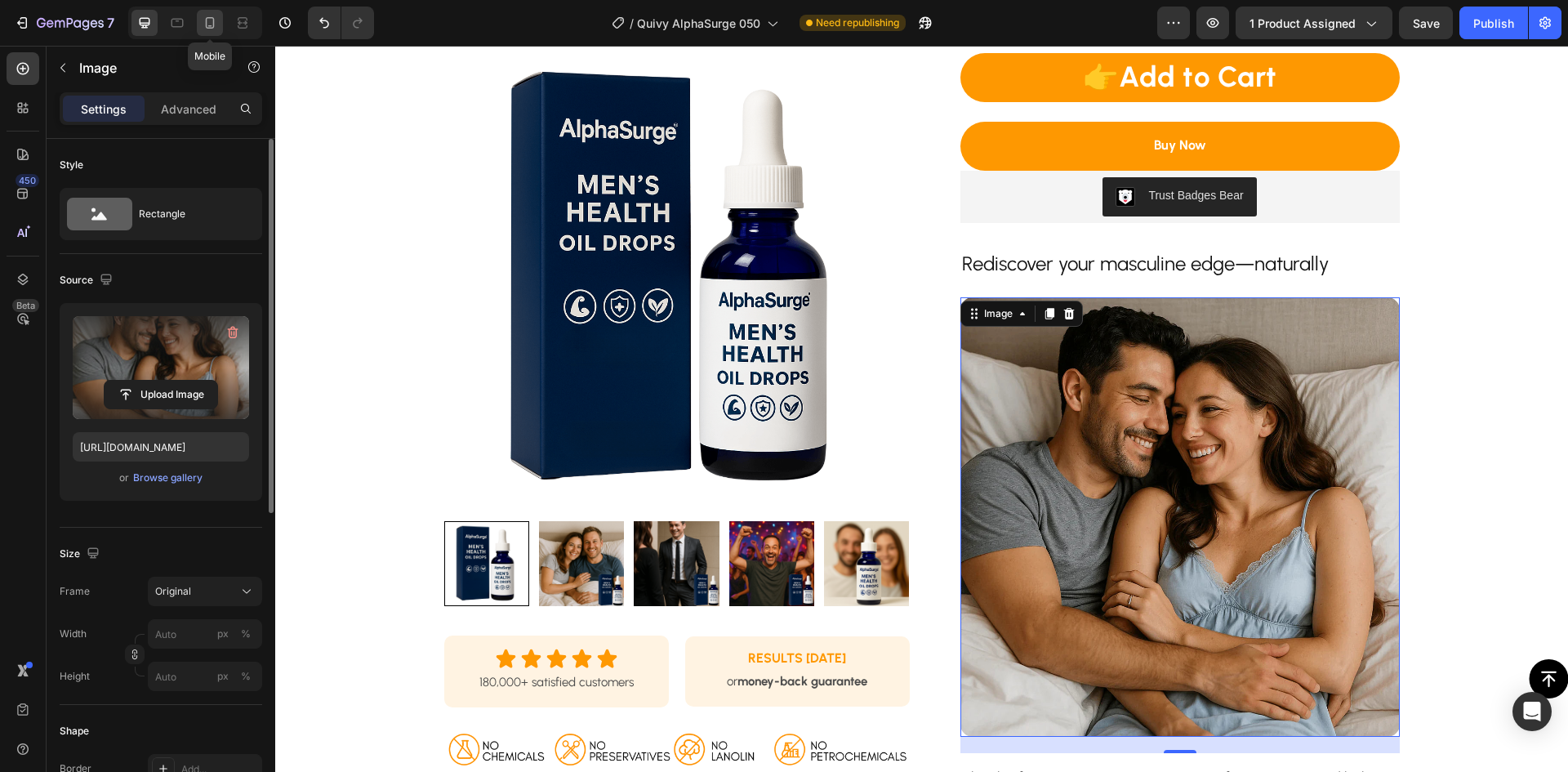
click at [217, 30] on icon at bounding box center [209, 23] width 16 height 16
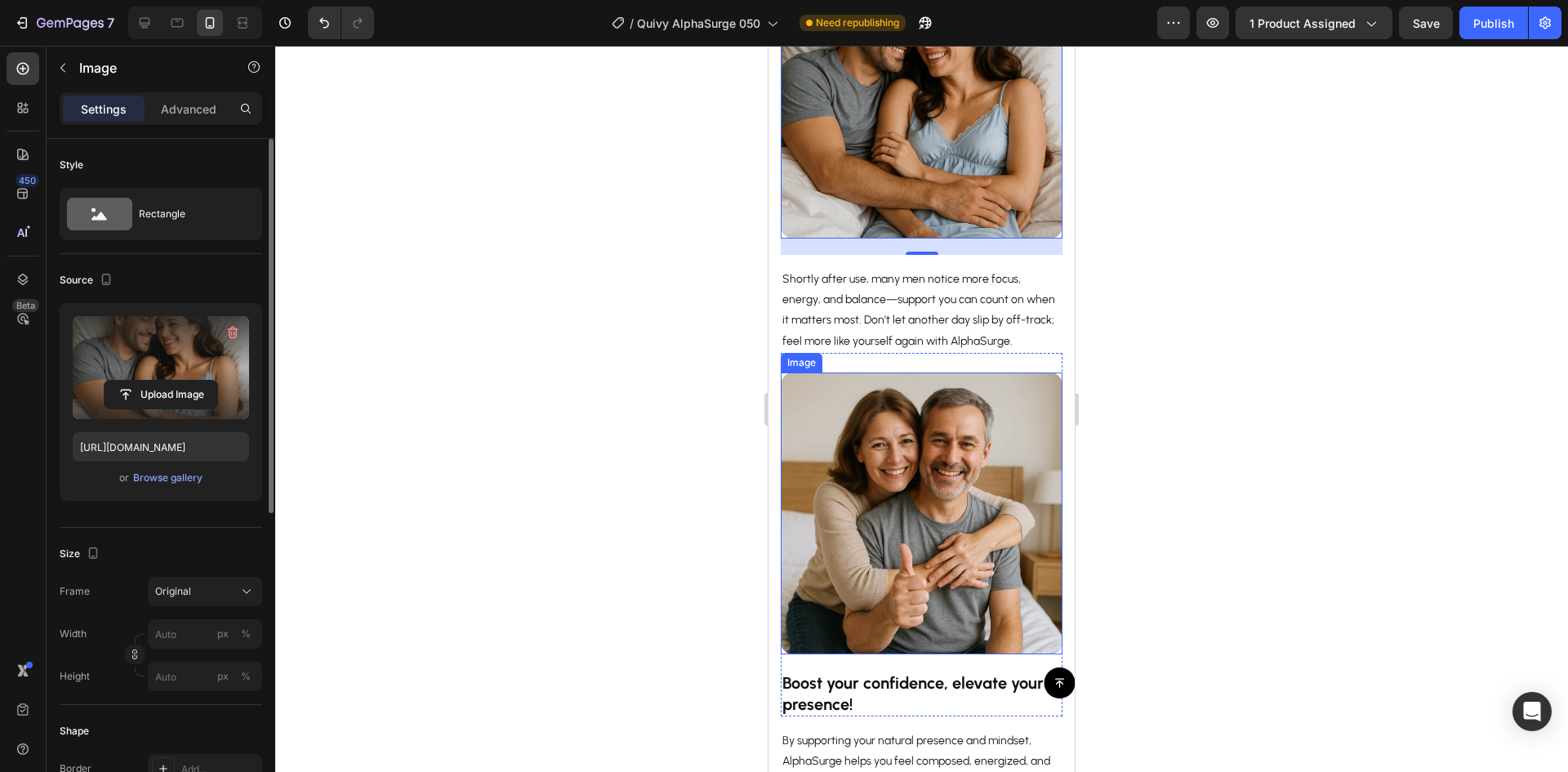
scroll to position [1061, 0]
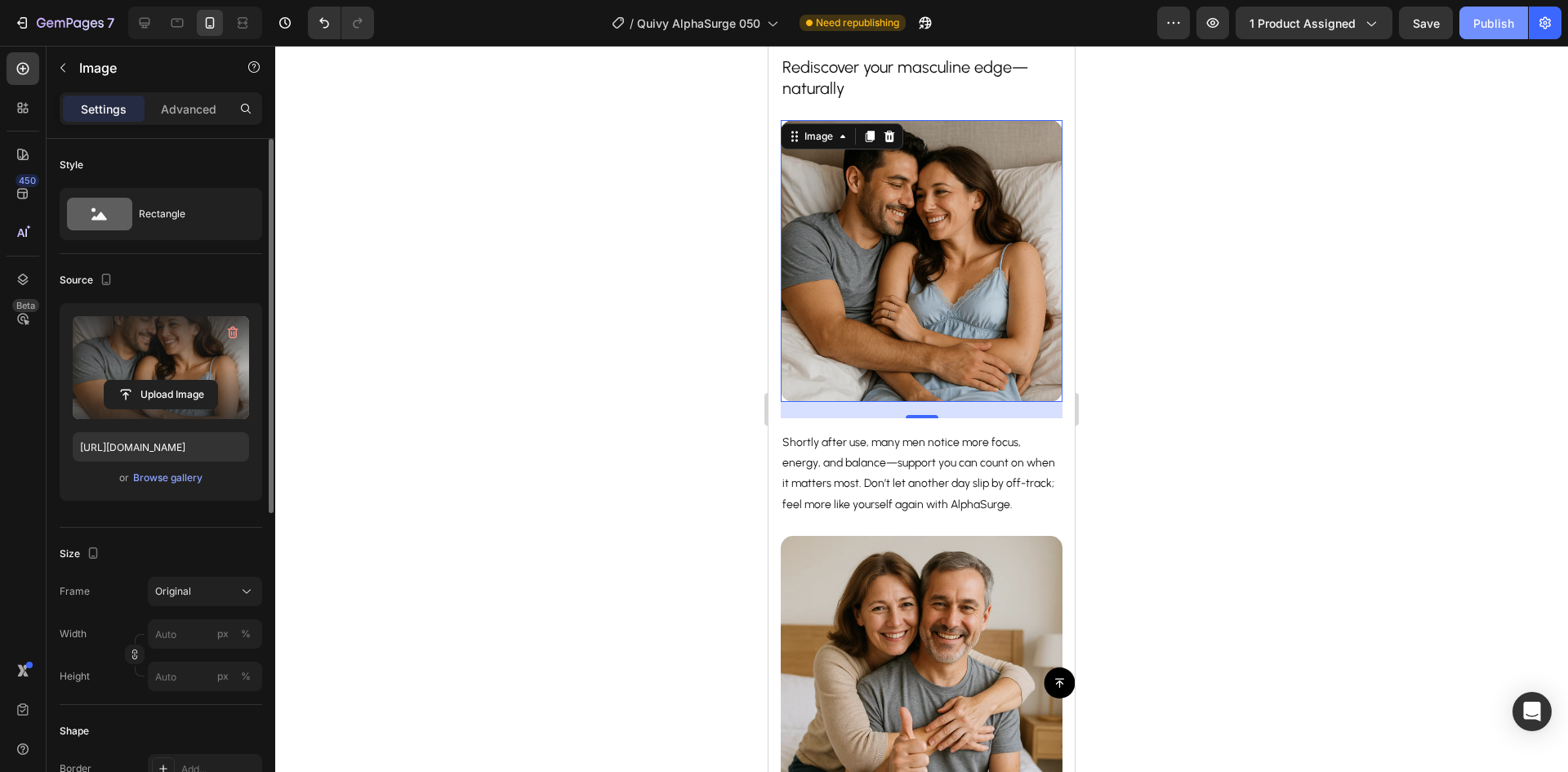
click at [1477, 36] on button "Publish" at bounding box center [1494, 23] width 69 height 33
click at [139, 22] on icon at bounding box center [144, 23] width 16 height 16
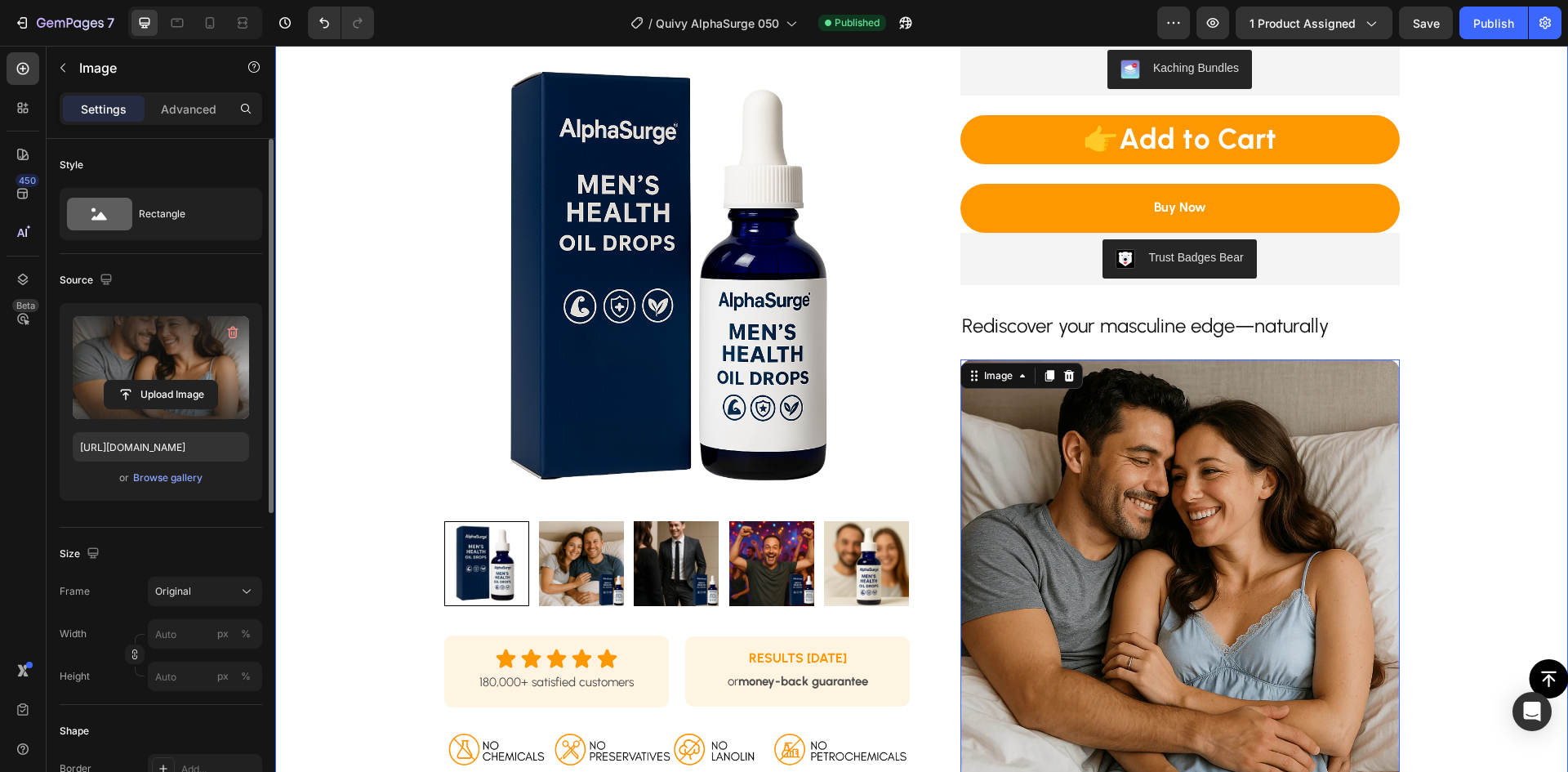
scroll to position [192, 0]
